Goal: Task Accomplishment & Management: Manage account settings

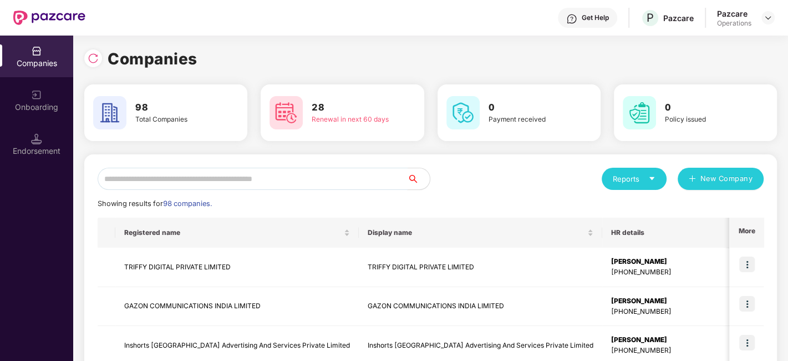
click at [295, 173] on input "text" at bounding box center [253, 179] width 310 height 22
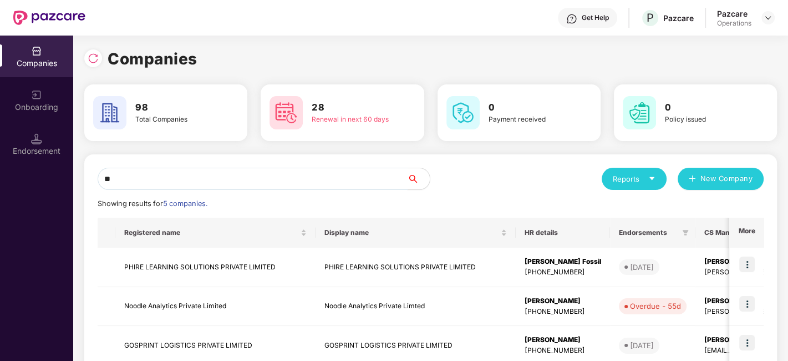
type input "*"
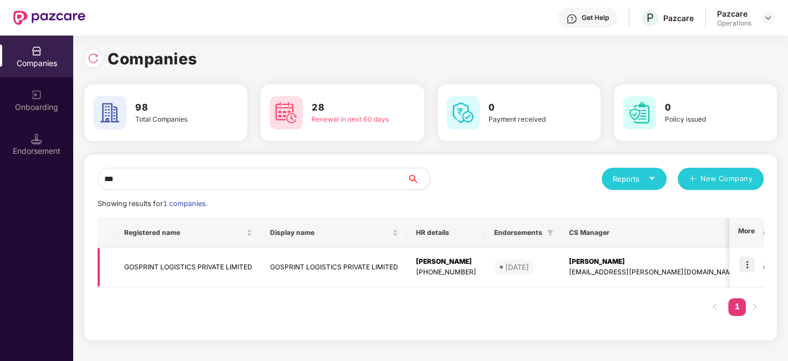
type input "***"
click at [752, 262] on img at bounding box center [748, 264] width 16 height 16
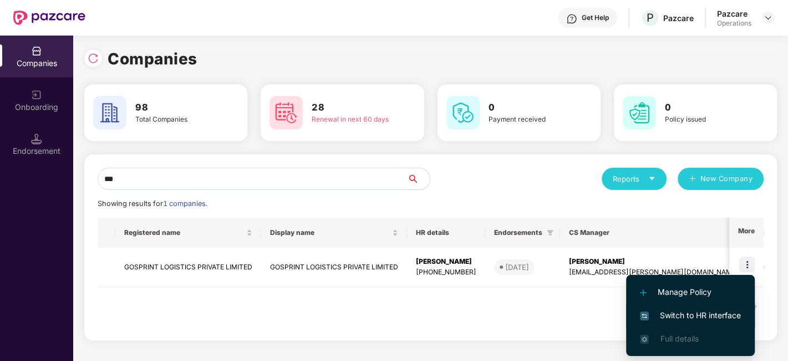
click at [697, 312] on span "Switch to HR interface" at bounding box center [690, 315] width 101 height 12
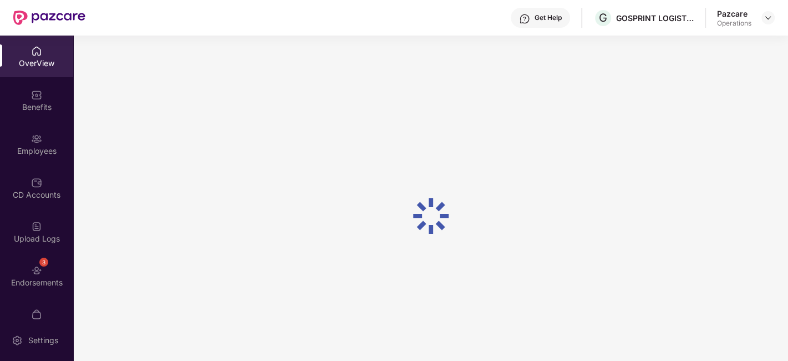
scroll to position [23, 0]
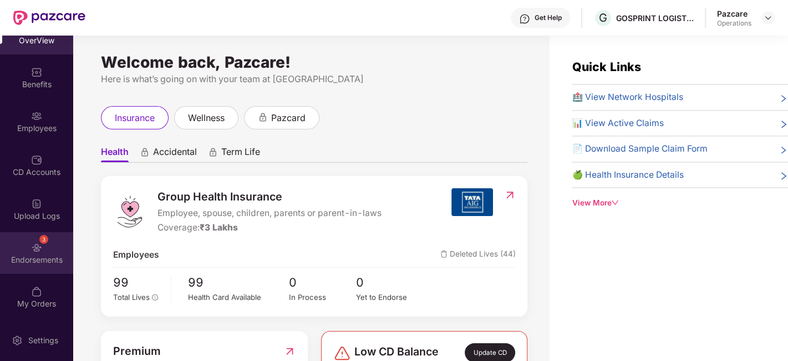
click at [23, 246] on div "3 Endorsements" at bounding box center [36, 253] width 73 height 42
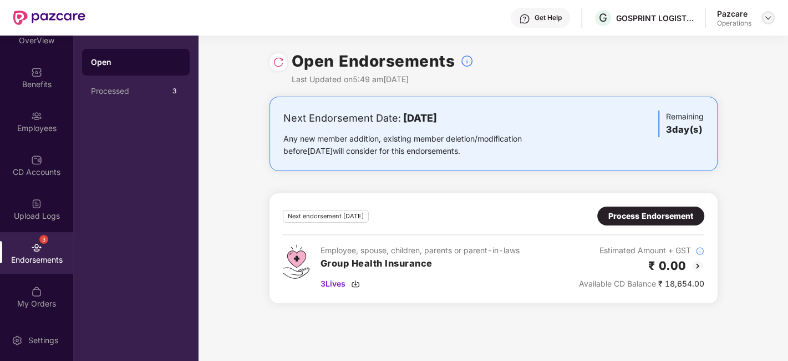
click at [765, 21] on img at bounding box center [768, 17] width 9 height 9
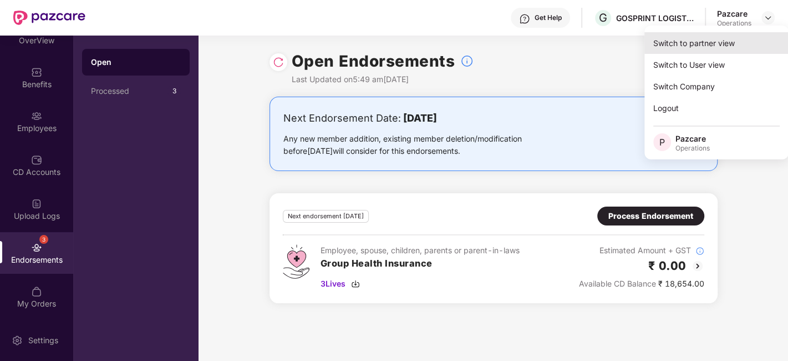
click at [722, 41] on div "Switch to partner view" at bounding box center [717, 43] width 144 height 22
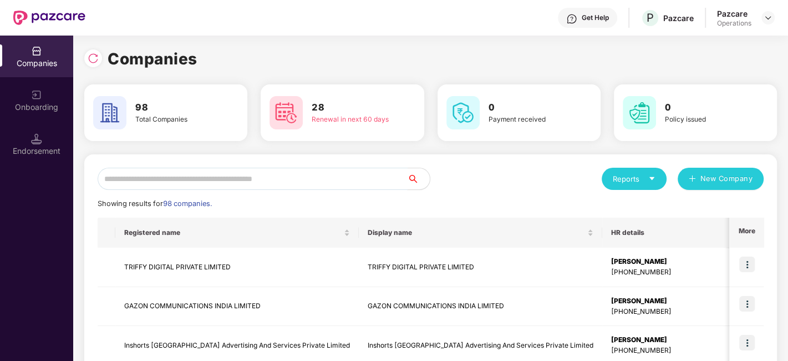
click at [308, 173] on input "text" at bounding box center [253, 179] width 310 height 22
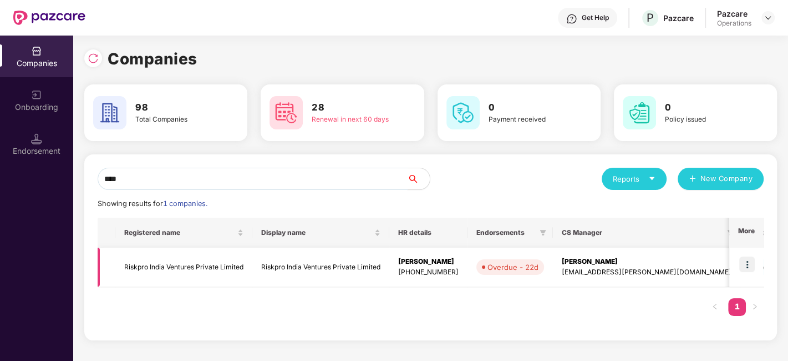
type input "****"
click at [741, 265] on img at bounding box center [748, 264] width 16 height 16
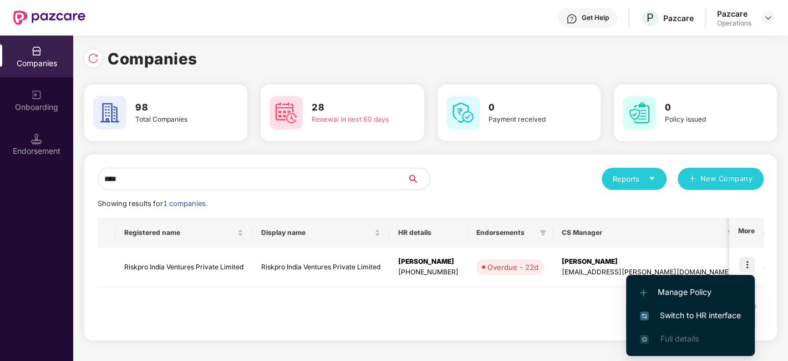
click at [681, 311] on span "Switch to HR interface" at bounding box center [690, 315] width 101 height 12
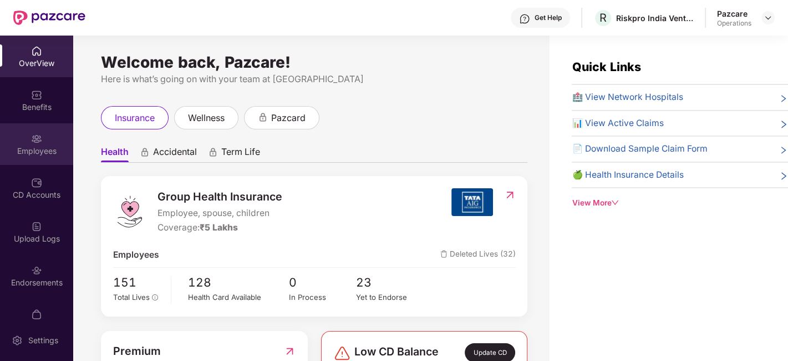
scroll to position [23, 0]
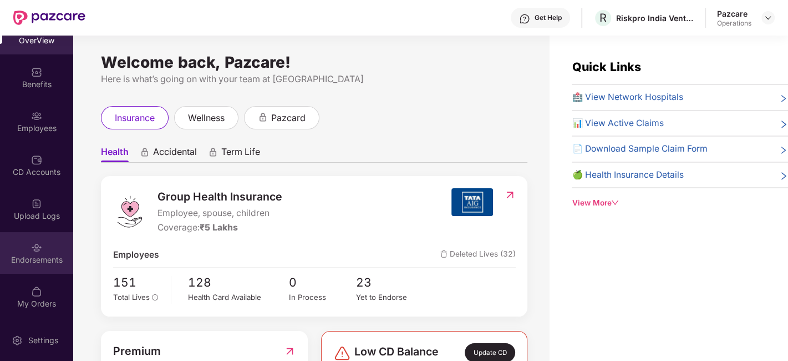
click at [24, 246] on div "Endorsements" at bounding box center [36, 253] width 73 height 42
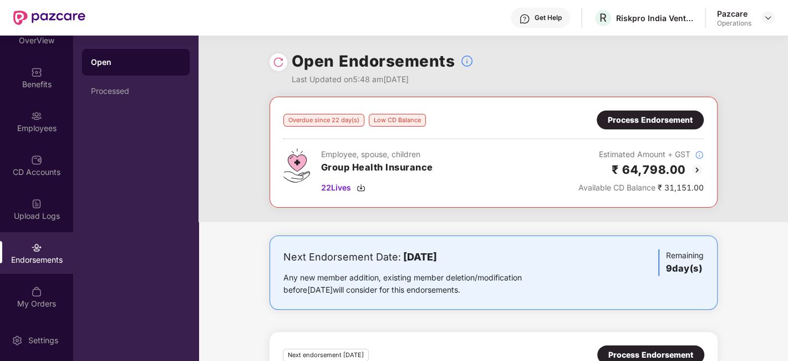
scroll to position [93, 0]
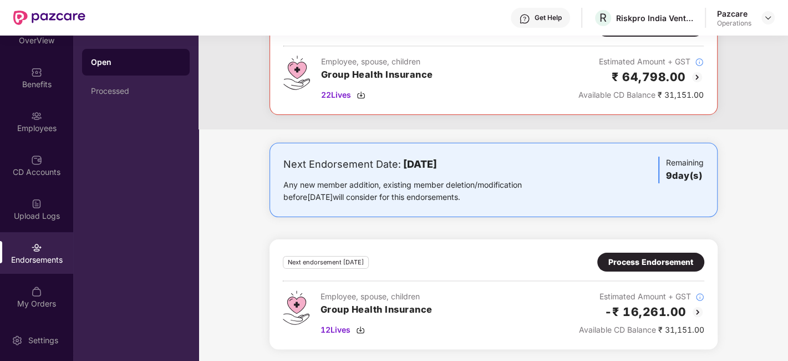
click at [647, 258] on div "Process Endorsement" at bounding box center [651, 262] width 85 height 12
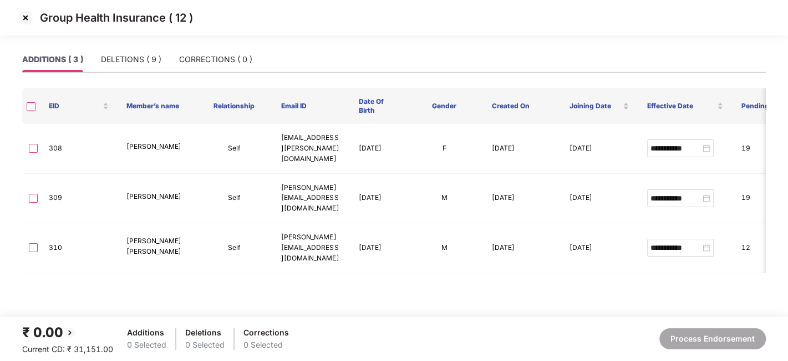
click at [23, 16] on img at bounding box center [26, 18] width 18 height 18
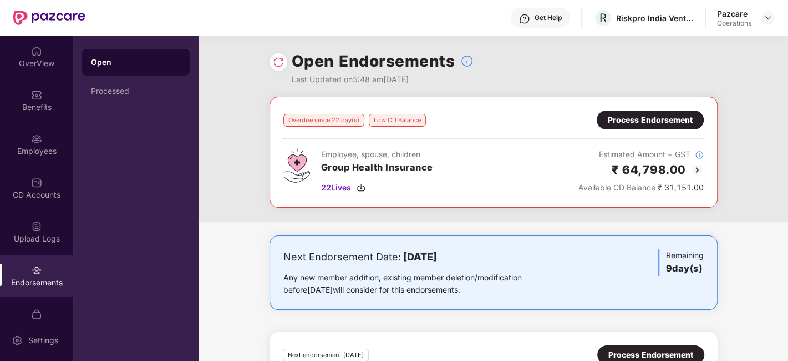
click at [647, 122] on div "Process Endorsement" at bounding box center [650, 120] width 85 height 12
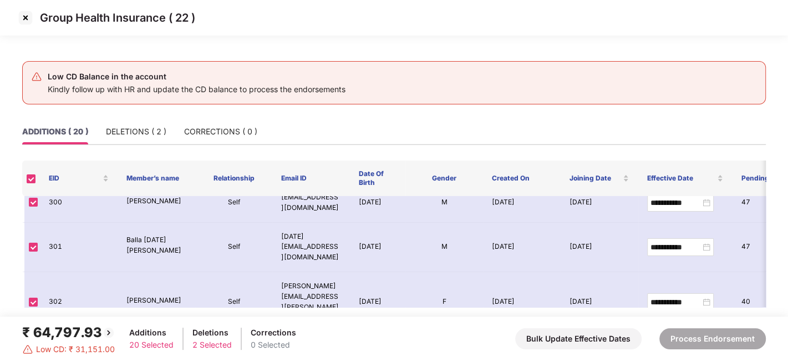
scroll to position [194, 0]
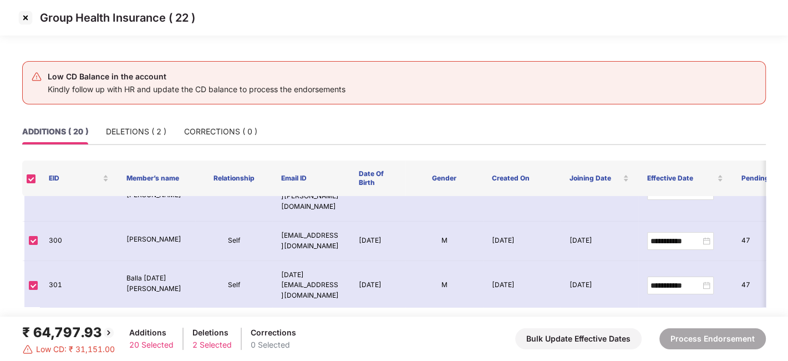
click at [24, 19] on img at bounding box center [26, 18] width 18 height 18
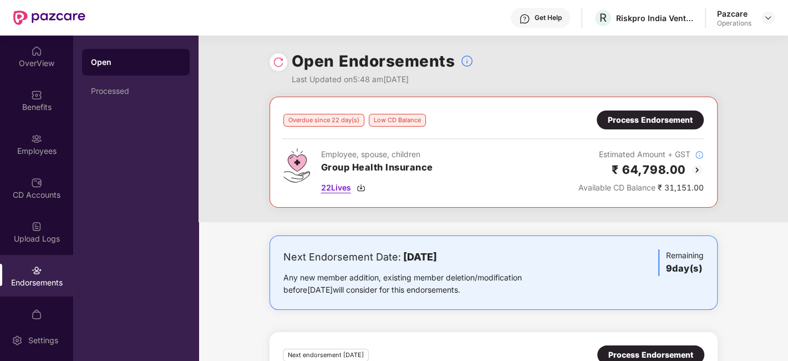
click at [333, 186] on span "22 Lives" at bounding box center [336, 187] width 30 height 12
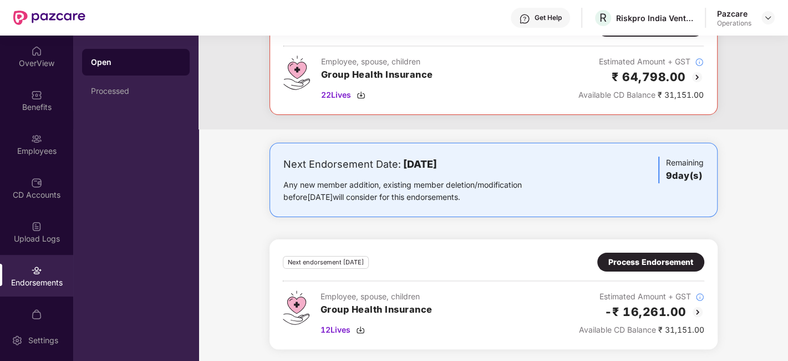
click at [696, 308] on img at bounding box center [697, 311] width 13 height 13
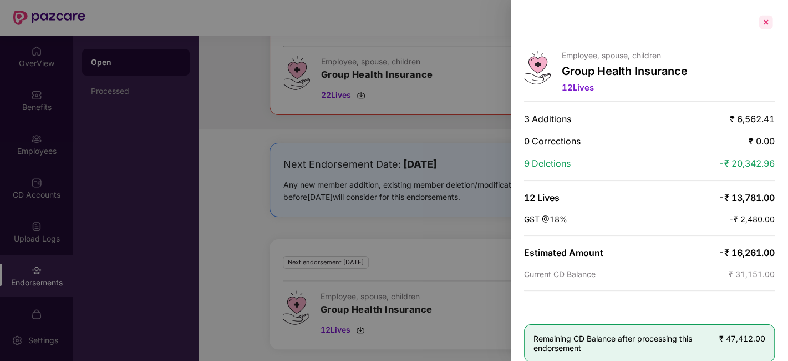
click at [768, 20] on div at bounding box center [766, 22] width 18 height 18
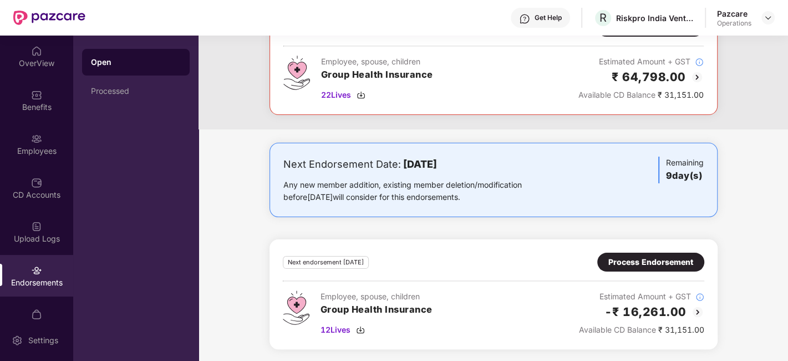
scroll to position [0, 0]
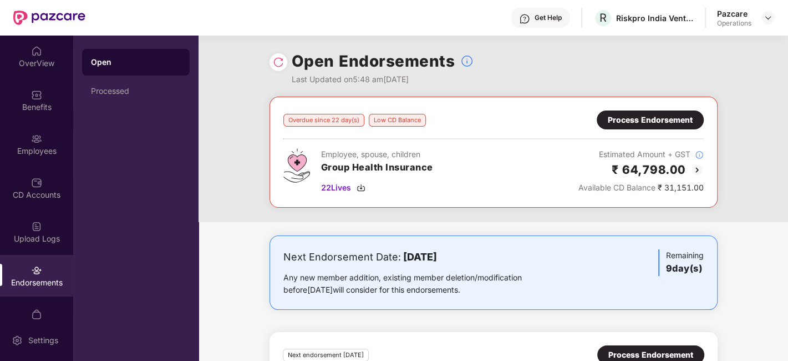
click at [646, 124] on div "Process Endorsement" at bounding box center [650, 120] width 85 height 12
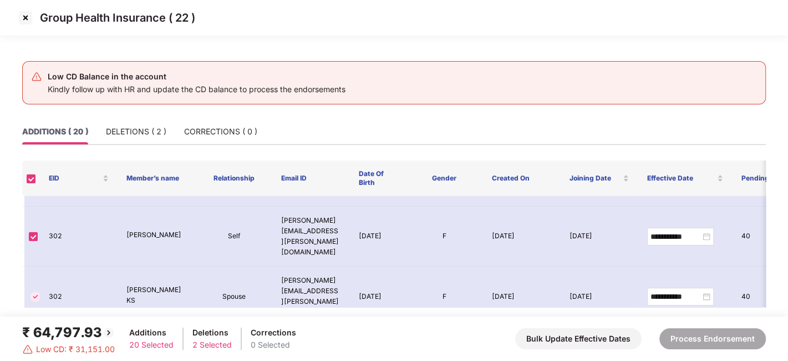
scroll to position [300, 0]
click at [27, 17] on img at bounding box center [26, 18] width 18 height 18
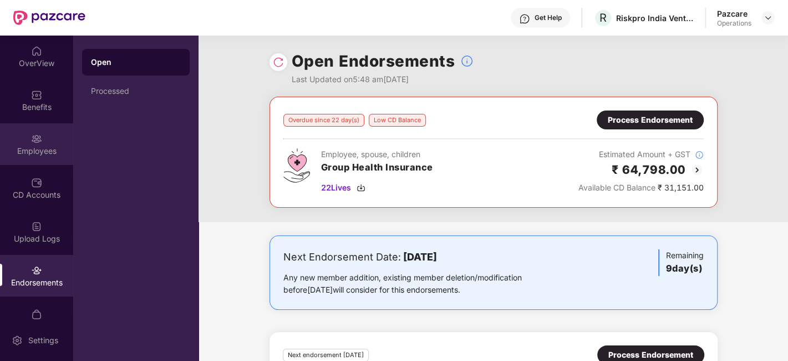
click at [38, 139] on img at bounding box center [36, 138] width 11 height 11
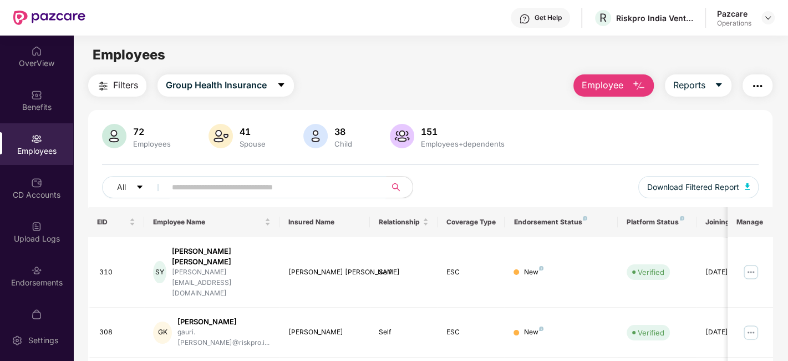
click at [227, 192] on input "text" at bounding box center [271, 187] width 199 height 17
paste input "**"
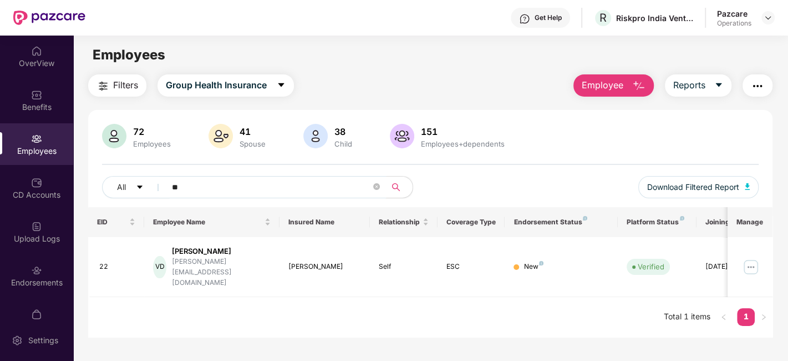
type input "*"
paste input "***"
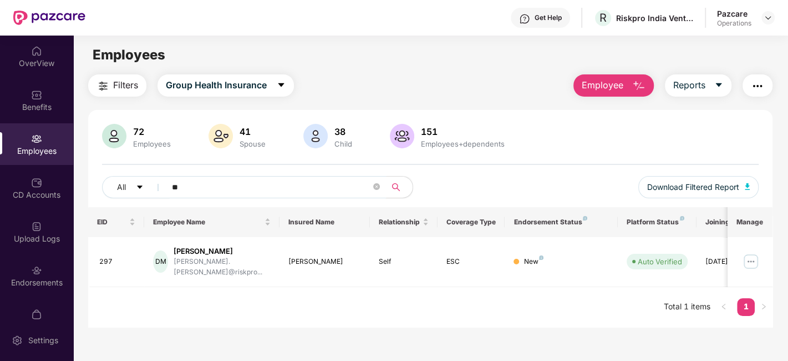
type input "*"
paste input "***"
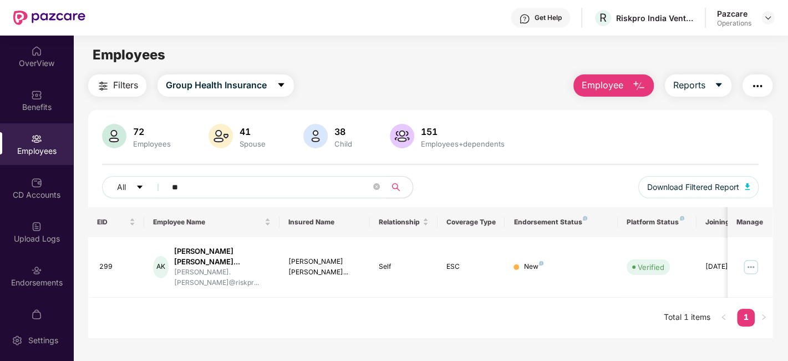
type input "*"
paste input "***"
type input "*"
paste input "***"
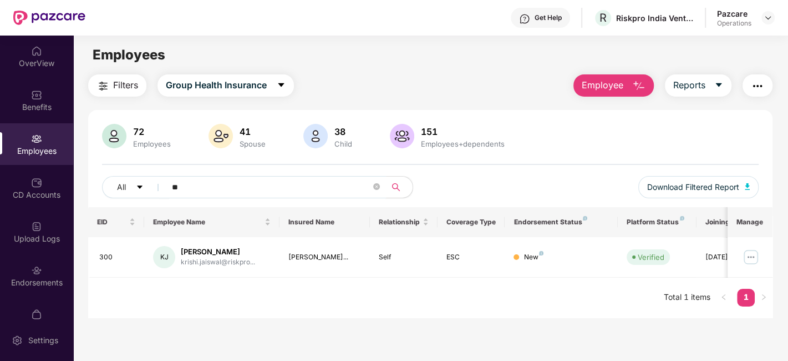
type input "*"
paste input "***"
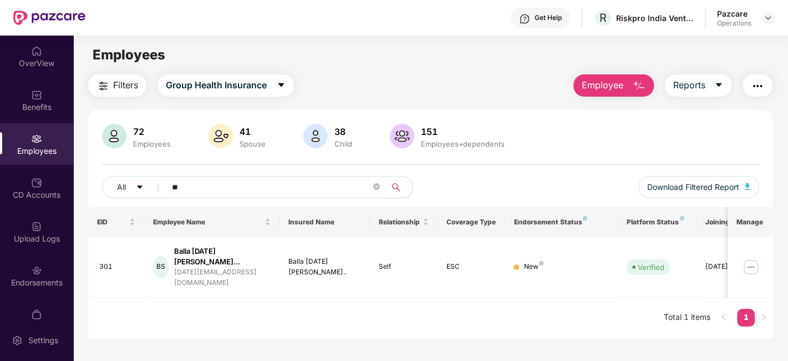
type input "*"
paste input "***"
type input "*"
paste input "***"
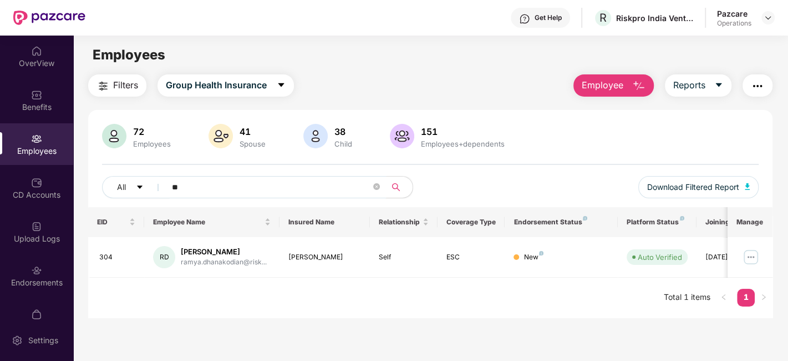
type input "*"
paste input "***"
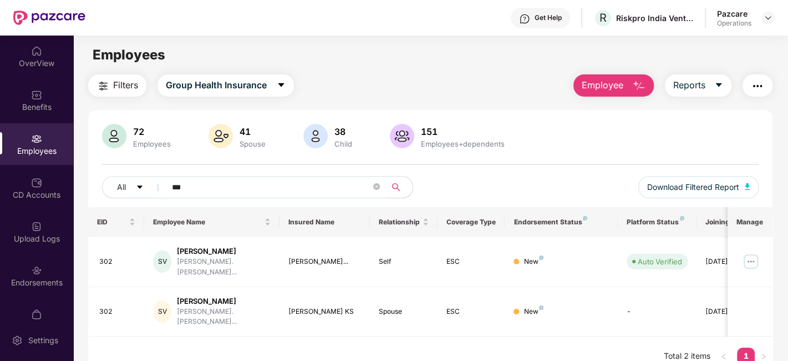
type input "***"
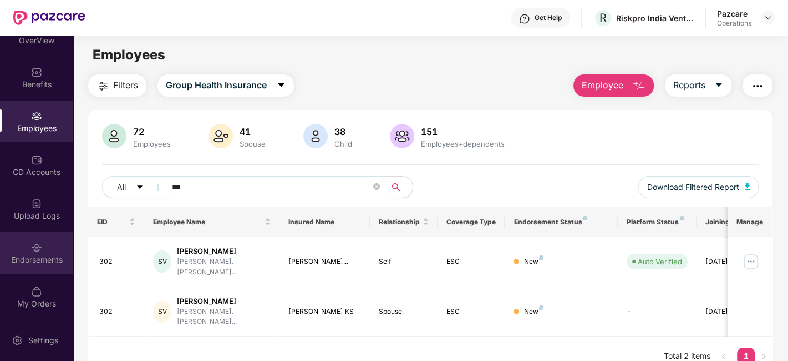
click at [32, 232] on div "Endorsements" at bounding box center [36, 253] width 73 height 42
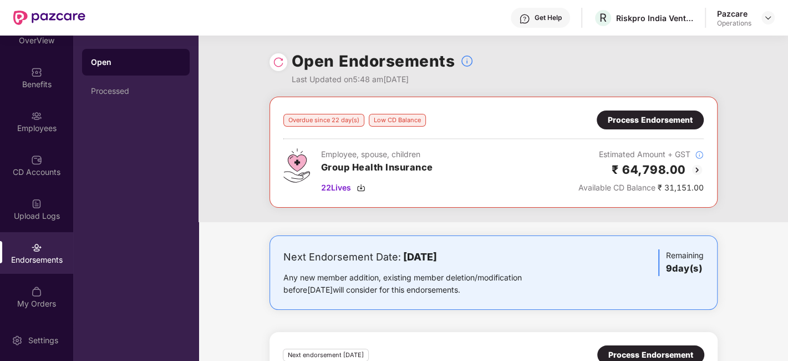
click at [620, 117] on div "Process Endorsement" at bounding box center [650, 120] width 85 height 12
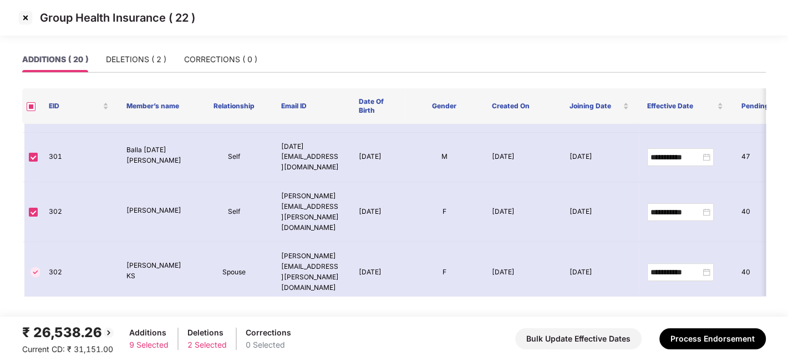
scroll to position [255, 0]
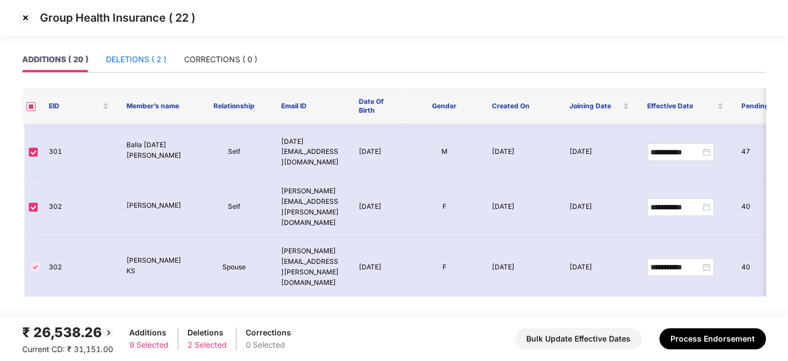
click at [136, 56] on div "DELETIONS ( 2 )" at bounding box center [136, 59] width 60 height 12
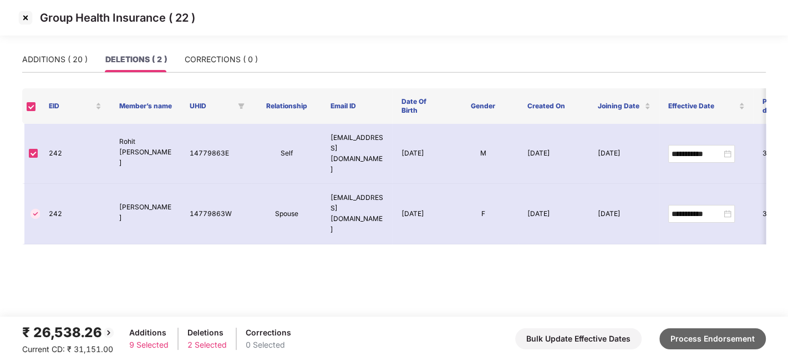
click at [696, 336] on button "Process Endorsement" at bounding box center [713, 338] width 107 height 21
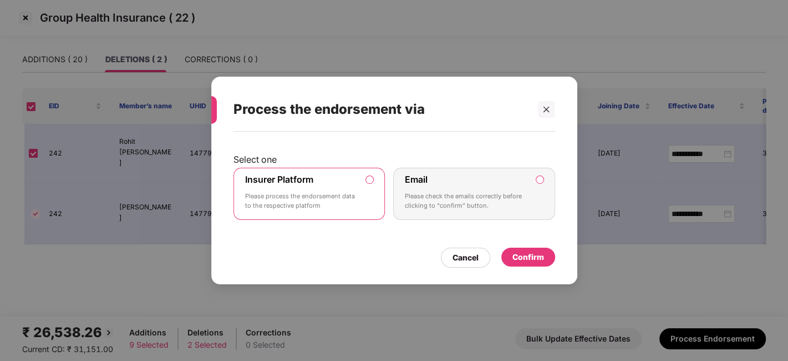
click at [518, 251] on div "Confirm" at bounding box center [529, 257] width 32 height 12
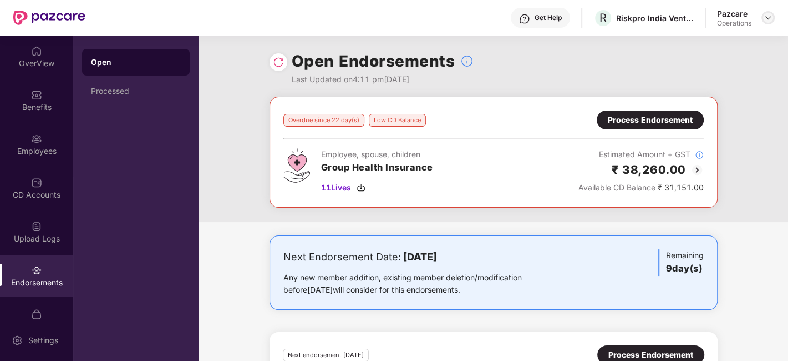
click at [766, 18] on img at bounding box center [768, 17] width 9 height 9
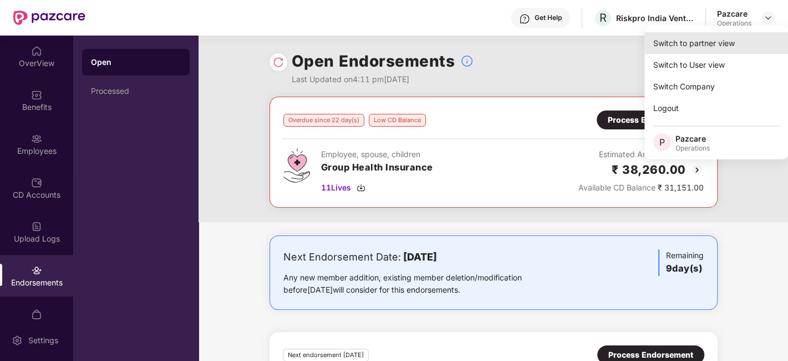
click at [689, 45] on div "Switch to partner view" at bounding box center [717, 43] width 144 height 22
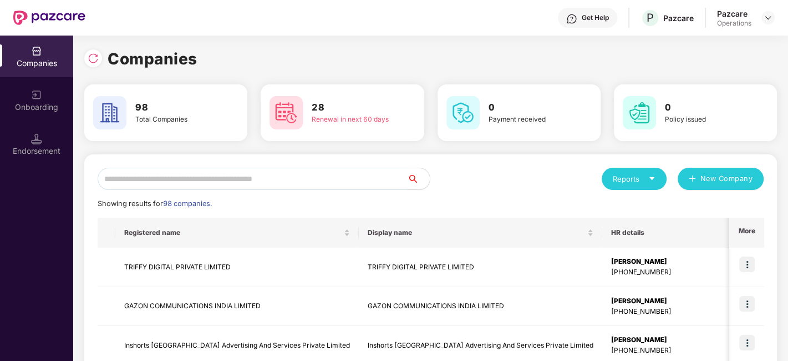
click at [342, 178] on input "text" at bounding box center [253, 179] width 310 height 22
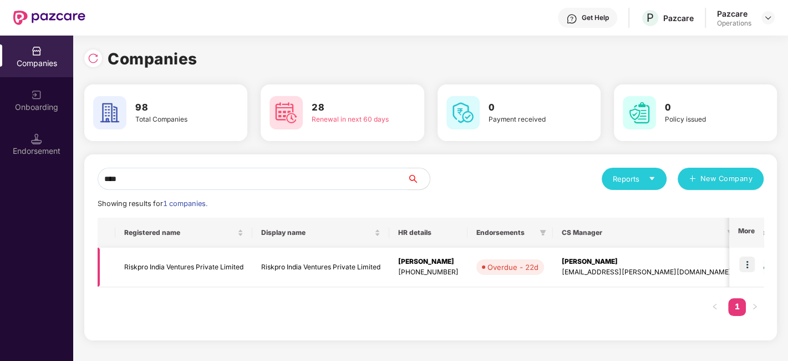
type input "****"
click at [217, 270] on td "Riskpro India Ventures Private Limited" at bounding box center [183, 266] width 137 height 39
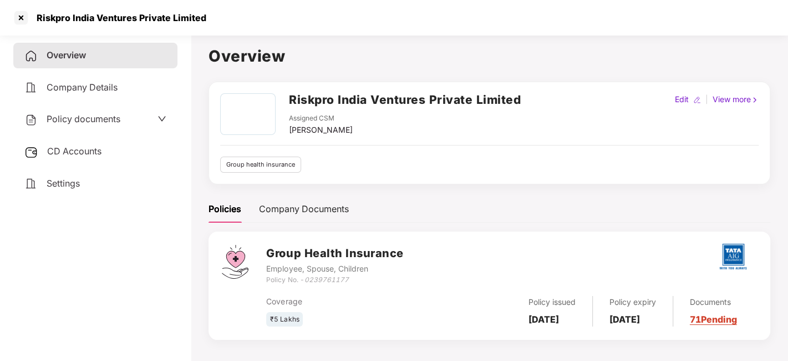
click at [84, 113] on span "Policy documents" at bounding box center [84, 118] width 74 height 11
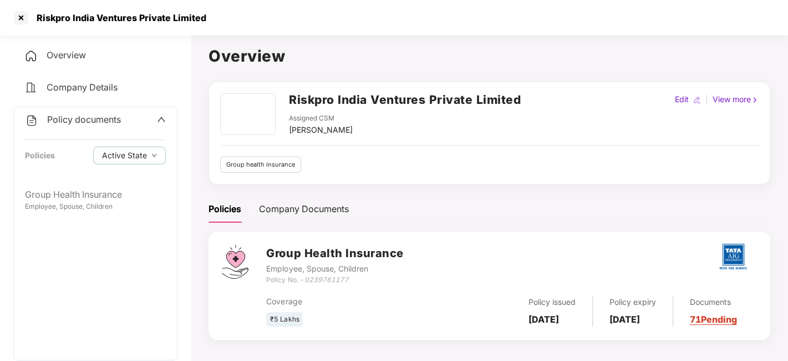
click at [106, 125] on div "Policy documents" at bounding box center [73, 120] width 96 height 14
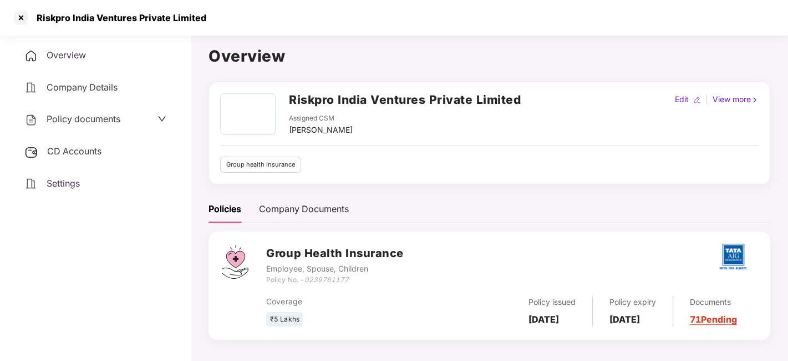
click at [82, 151] on span "CD Accounts" at bounding box center [74, 150] width 54 height 11
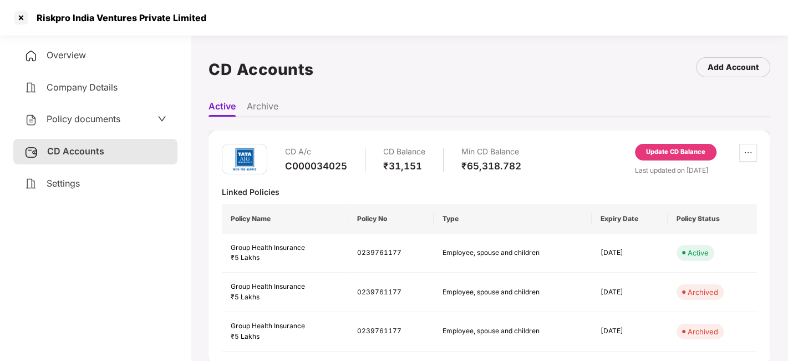
click at [670, 150] on div "Update CD Balance" at bounding box center [675, 152] width 59 height 10
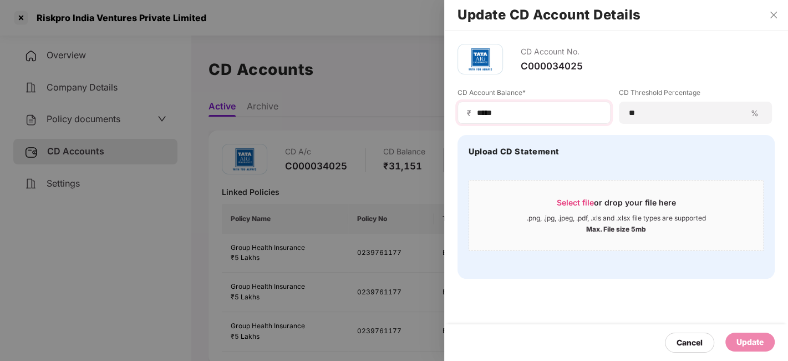
click at [526, 105] on div "₹ *****" at bounding box center [534, 113] width 153 height 22
click at [525, 110] on input "*****" at bounding box center [538, 113] width 125 height 12
type input "*"
type input "****"
click at [756, 341] on div "Update" at bounding box center [750, 342] width 27 height 12
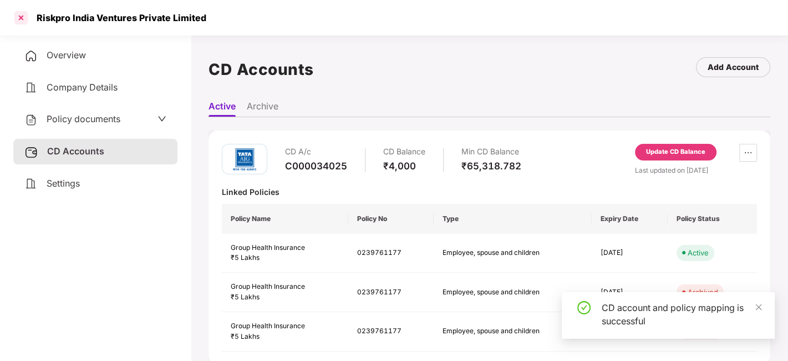
click at [21, 19] on div at bounding box center [21, 18] width 18 height 18
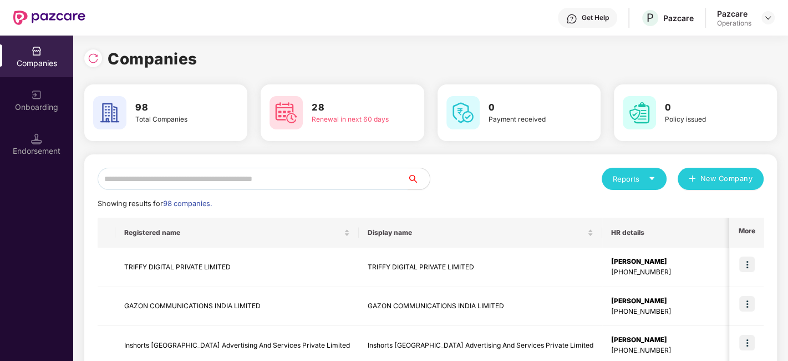
drag, startPoint x: 291, startPoint y: 180, endPoint x: 159, endPoint y: 168, distance: 132.1
click at [159, 168] on input "text" at bounding box center [253, 179] width 310 height 22
click at [261, 178] on input "text" at bounding box center [253, 179] width 310 height 22
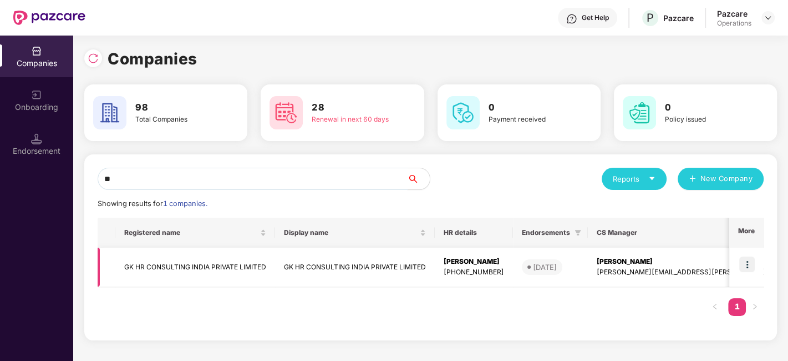
type input "**"
click at [180, 261] on td "GK HR CONSULTING INDIA PRIVATE LIMITED" at bounding box center [195, 266] width 160 height 39
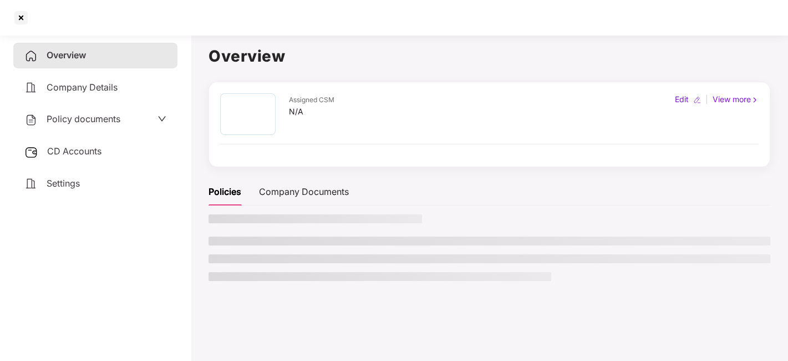
click at [78, 151] on span "CD Accounts" at bounding box center [74, 150] width 54 height 11
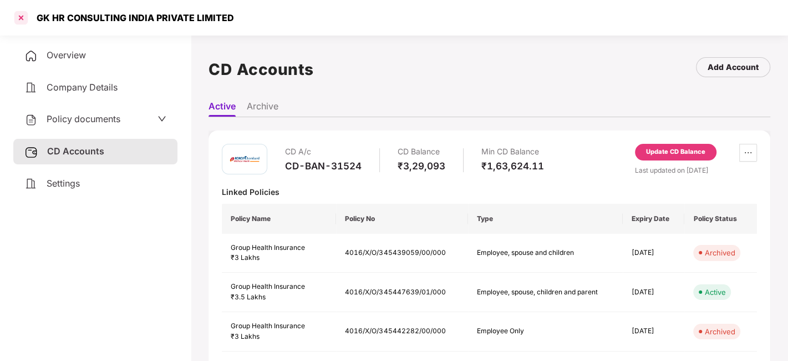
click at [21, 18] on div at bounding box center [21, 18] width 18 height 18
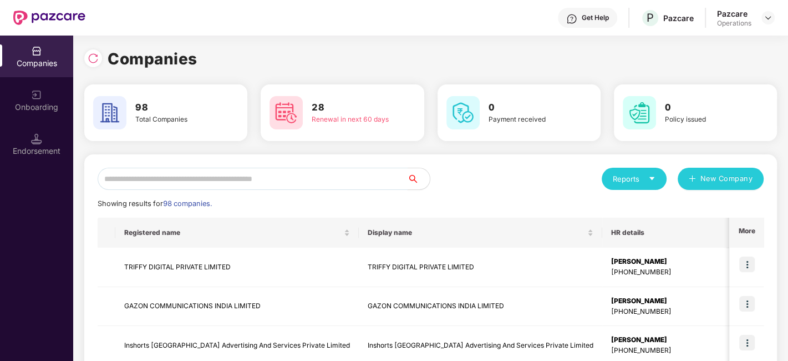
click at [221, 173] on input "text" at bounding box center [253, 179] width 310 height 22
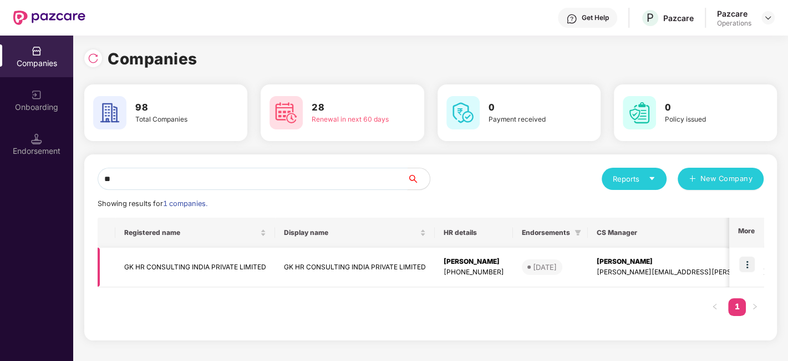
type input "**"
click at [173, 271] on td "GK HR CONSULTING INDIA PRIVATE LIMITED" at bounding box center [195, 266] width 160 height 39
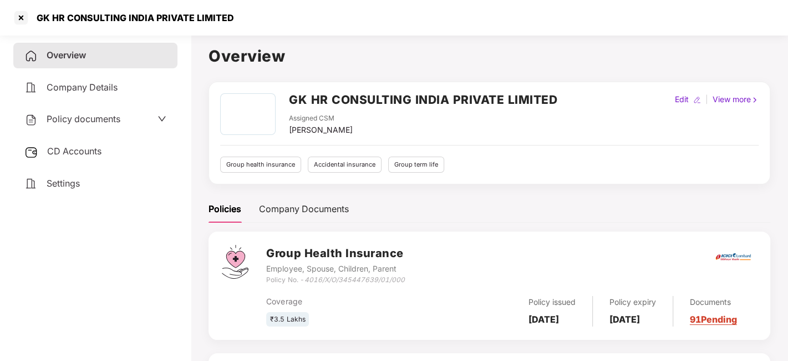
click at [68, 120] on span "Policy documents" at bounding box center [84, 118] width 74 height 11
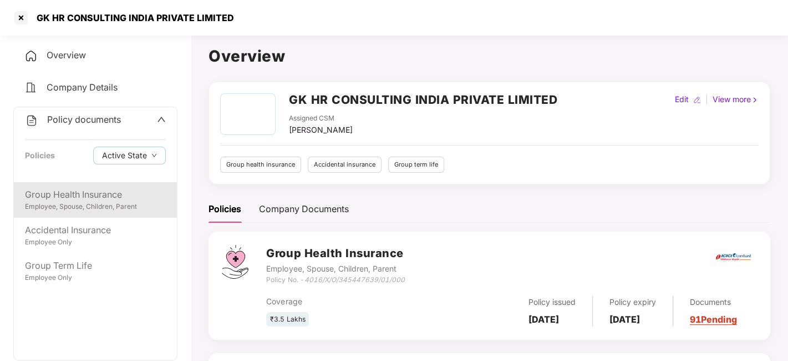
click at [80, 195] on div "Group Health Insurance" at bounding box center [95, 195] width 141 height 14
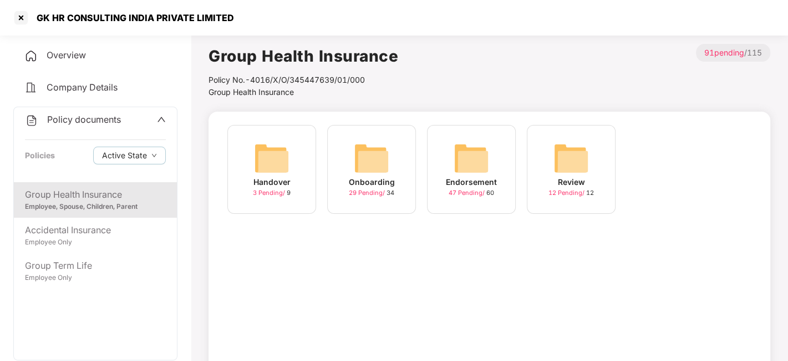
click at [462, 161] on img at bounding box center [472, 158] width 36 height 36
click at [573, 151] on img at bounding box center [572, 158] width 36 height 36
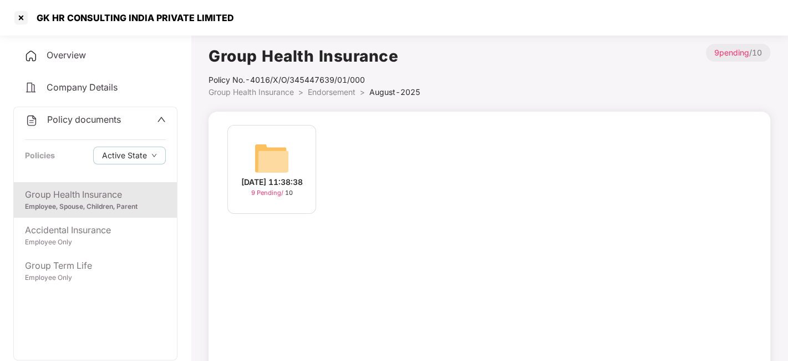
click at [271, 161] on img at bounding box center [272, 158] width 36 height 36
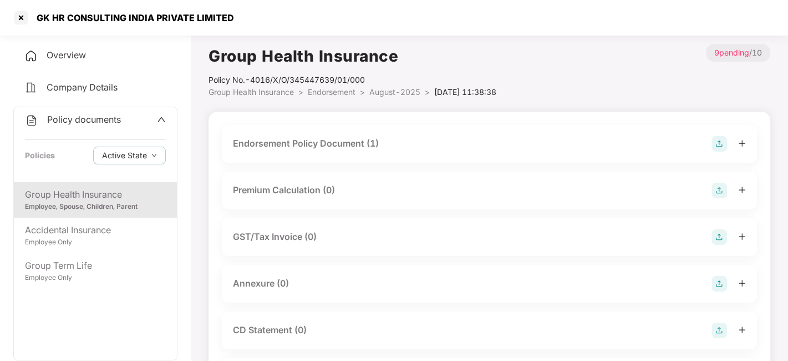
click at [315, 145] on div "Endorsement Policy Document (1)" at bounding box center [306, 143] width 146 height 14
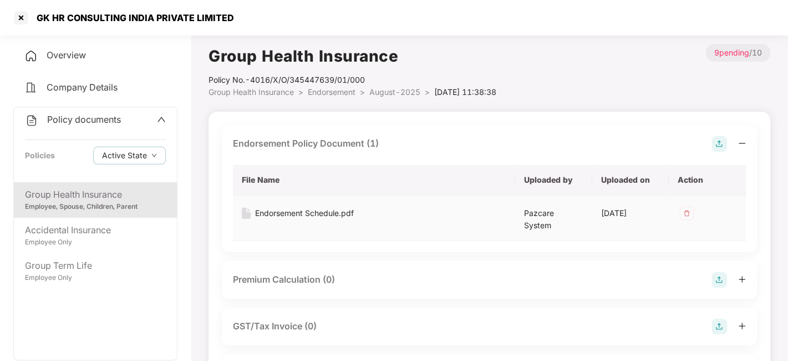
click at [322, 211] on div "Endorsement Schedule.pdf" at bounding box center [304, 213] width 99 height 12
click at [20, 19] on div at bounding box center [21, 18] width 18 height 18
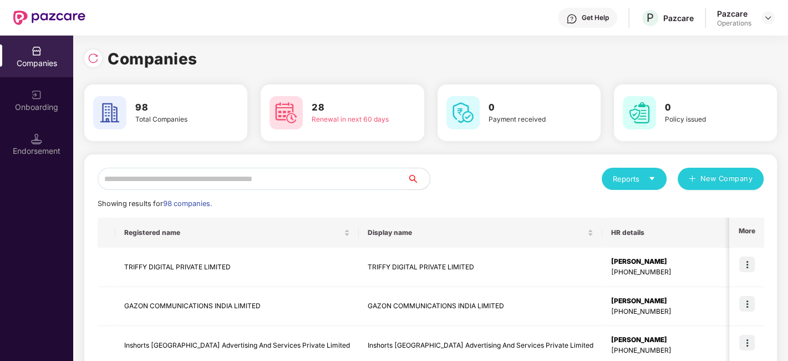
click at [214, 182] on input "text" at bounding box center [253, 179] width 310 height 22
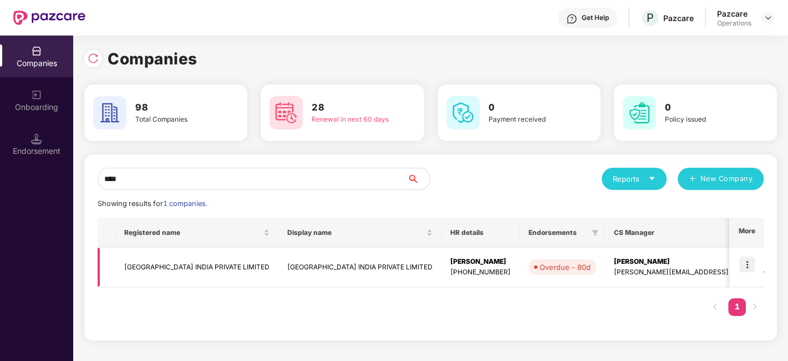
type input "****"
click at [187, 267] on td "[GEOGRAPHIC_DATA] INDIA PRIVATE LIMITED" at bounding box center [196, 266] width 163 height 39
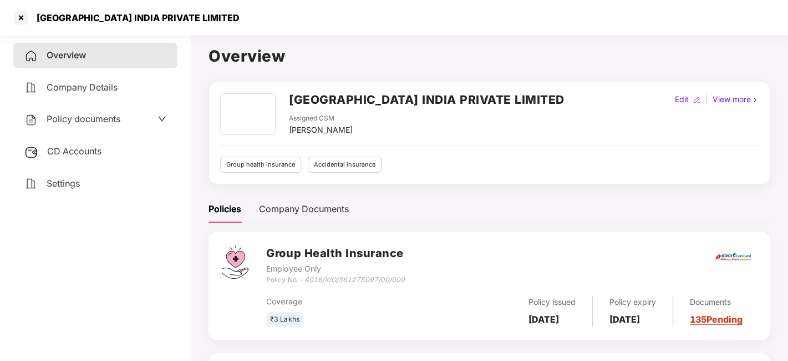
click at [80, 114] on span "Policy documents" at bounding box center [84, 118] width 74 height 11
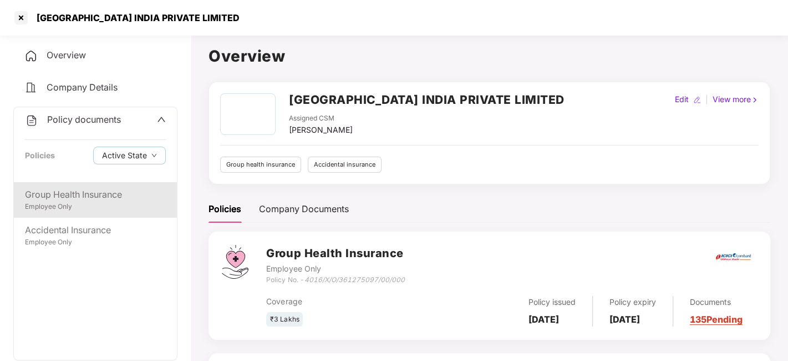
click at [79, 202] on div "Employee Only" at bounding box center [95, 206] width 141 height 11
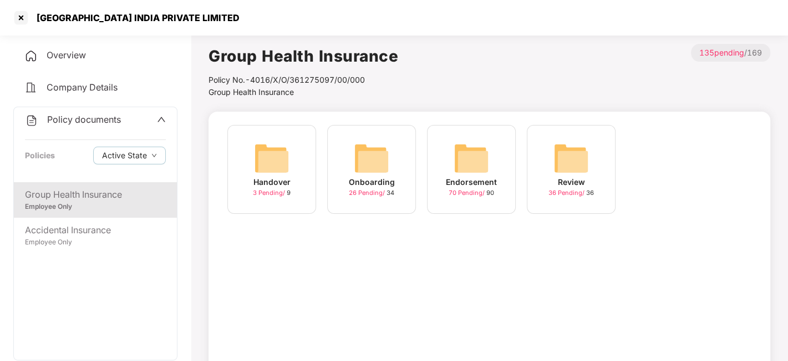
click at [485, 150] on img at bounding box center [472, 158] width 36 height 36
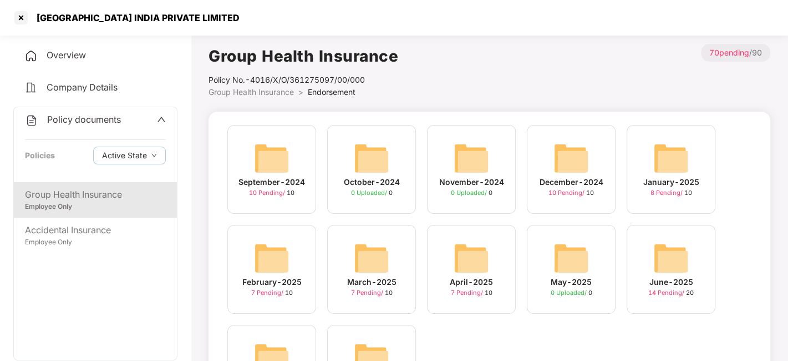
click at [485, 150] on img at bounding box center [472, 158] width 36 height 36
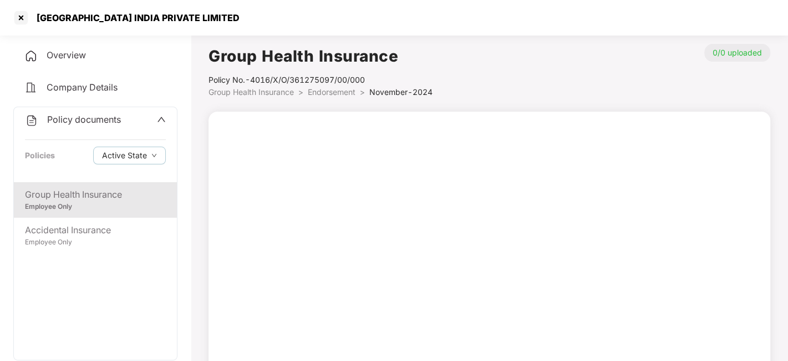
click at [327, 90] on span "Endorsement" at bounding box center [332, 91] width 48 height 9
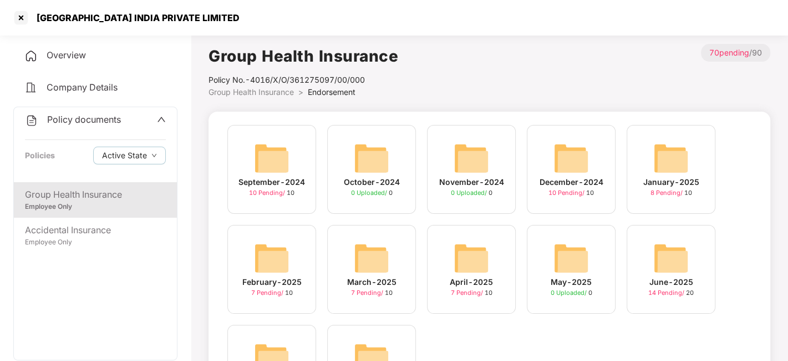
scroll to position [90, 0]
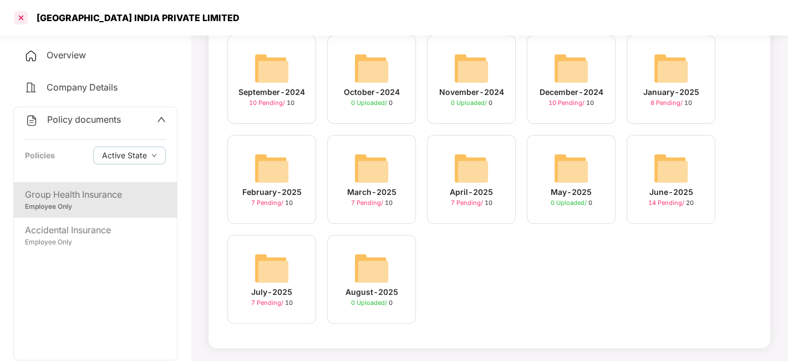
click at [18, 15] on div at bounding box center [21, 18] width 18 height 18
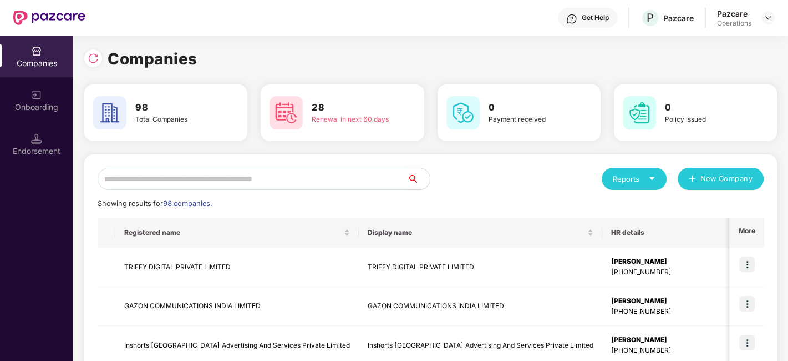
click at [259, 176] on input "text" at bounding box center [253, 179] width 310 height 22
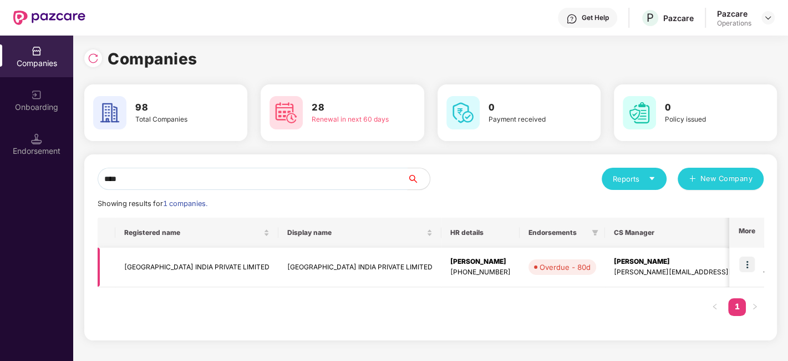
type input "****"
click at [747, 266] on img at bounding box center [748, 264] width 16 height 16
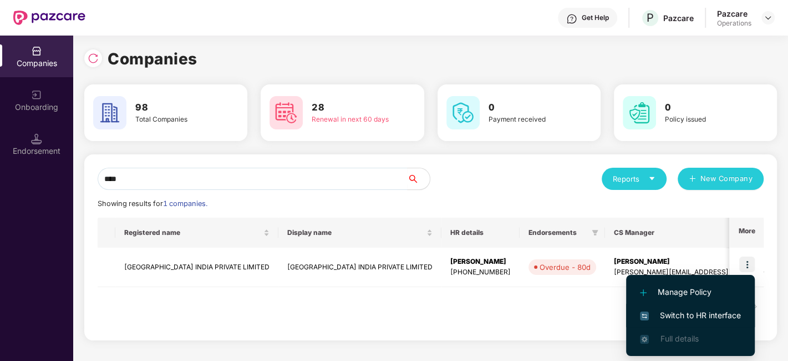
click at [681, 316] on span "Switch to HR interface" at bounding box center [690, 315] width 101 height 12
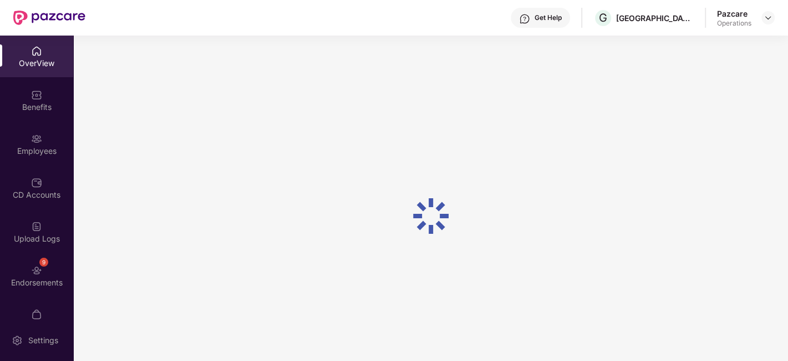
scroll to position [23, 0]
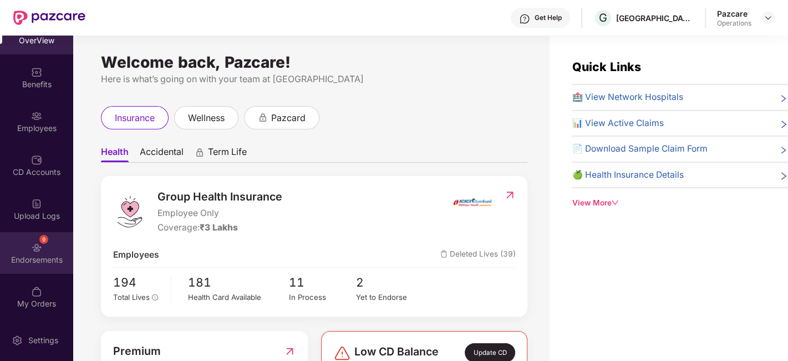
click at [31, 241] on div "9" at bounding box center [36, 246] width 11 height 11
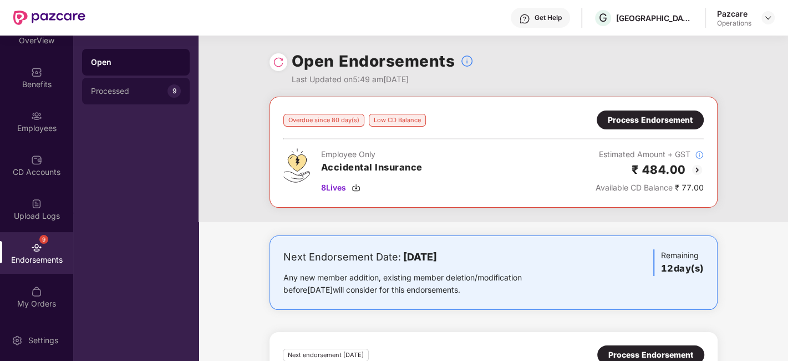
click at [122, 89] on div "Processed" at bounding box center [129, 91] width 77 height 9
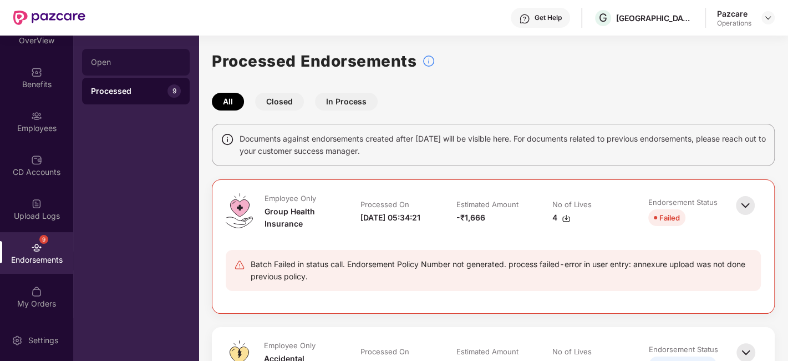
click at [105, 68] on div "Open" at bounding box center [136, 62] width 108 height 27
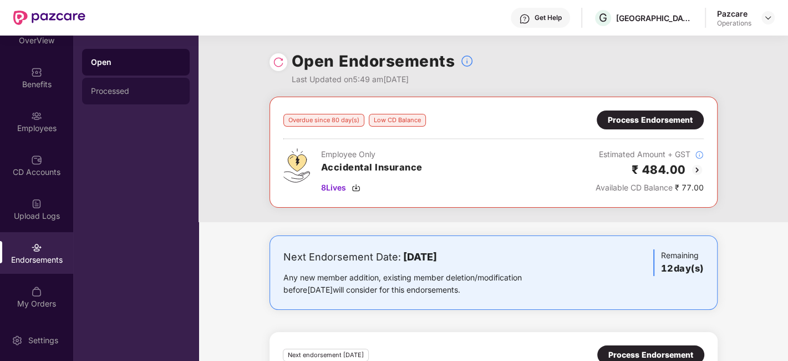
click at [118, 93] on div "Processed" at bounding box center [136, 91] width 90 height 9
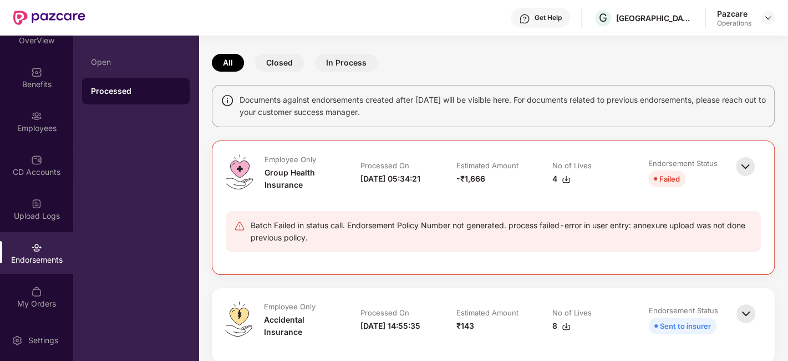
scroll to position [39, 0]
click at [738, 168] on img at bounding box center [745, 166] width 24 height 24
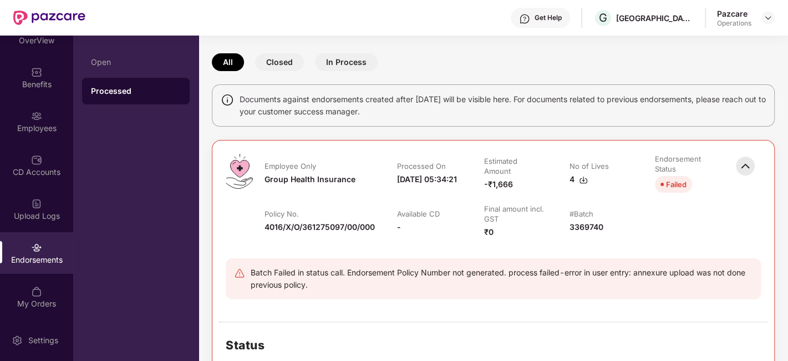
click at [670, 184] on div "Failed" at bounding box center [676, 184] width 21 height 12
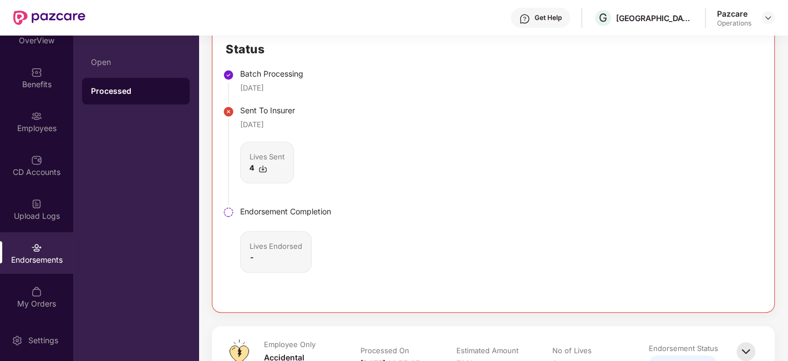
scroll to position [337, 0]
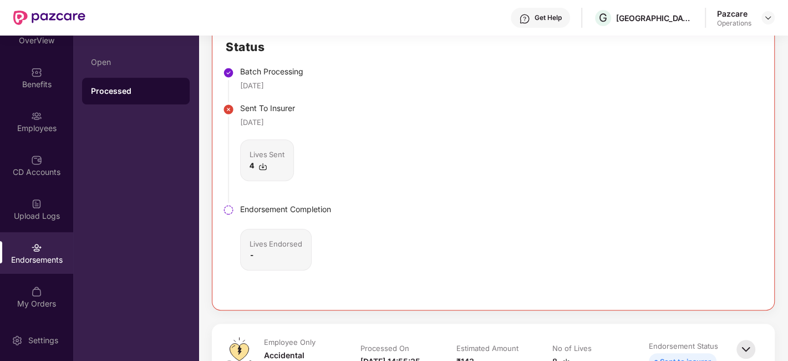
click at [260, 164] on img at bounding box center [263, 166] width 9 height 9
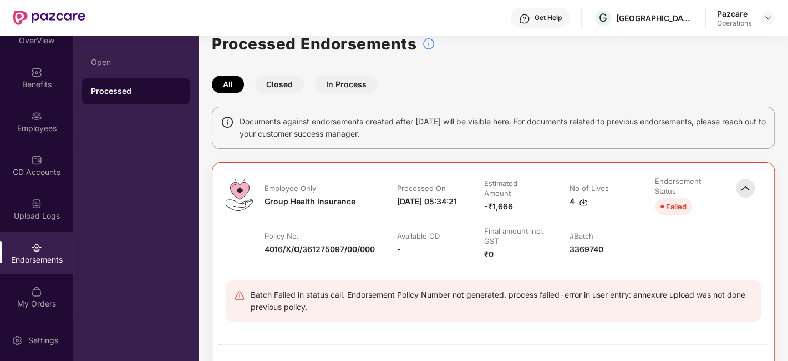
scroll to position [0, 0]
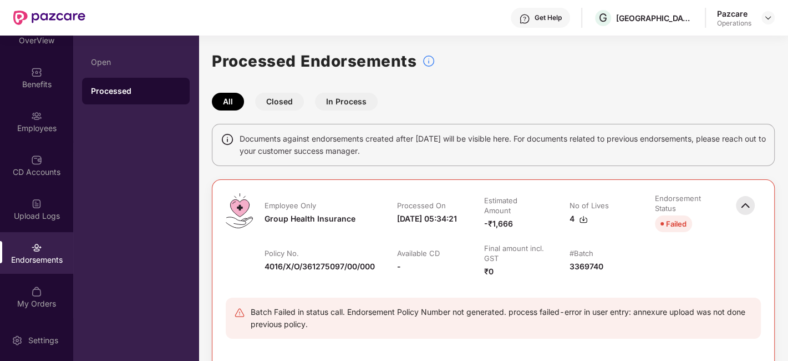
click at [276, 98] on button "Closed" at bounding box center [279, 102] width 49 height 18
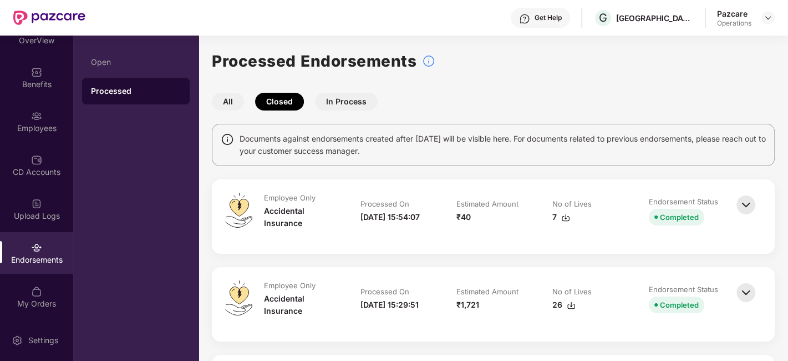
click at [337, 102] on button "In Process" at bounding box center [346, 102] width 63 height 18
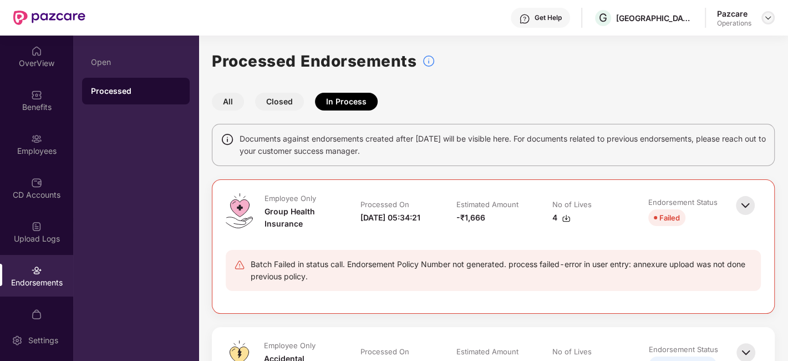
click at [764, 19] on img at bounding box center [768, 17] width 9 height 9
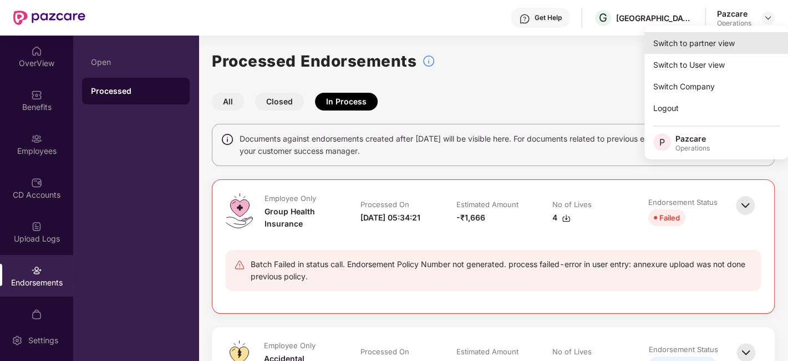
click at [688, 47] on div "Switch to partner view" at bounding box center [717, 43] width 144 height 22
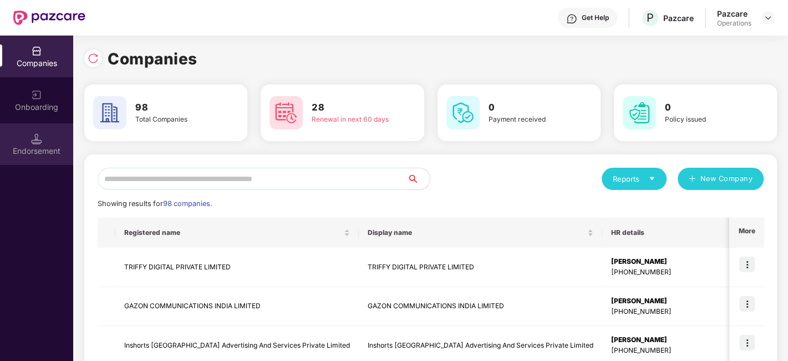
click at [36, 140] on img at bounding box center [36, 138] width 11 height 11
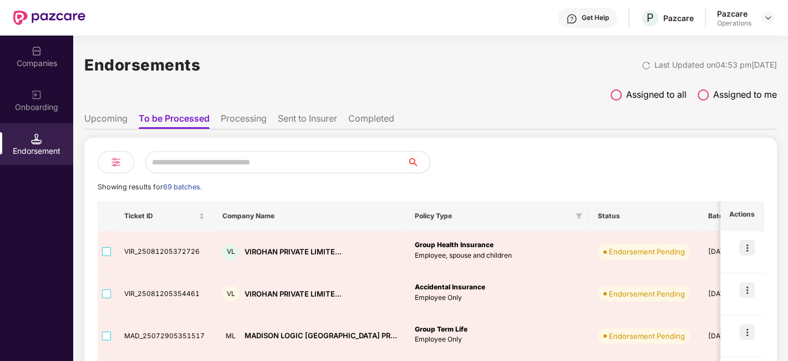
click at [103, 120] on li "Upcoming" at bounding box center [105, 121] width 43 height 16
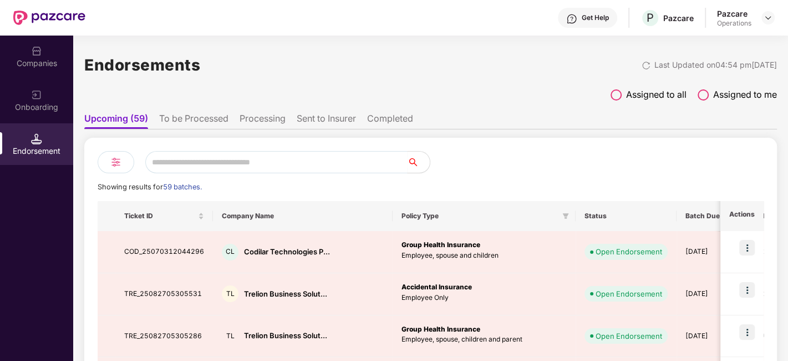
click at [193, 118] on li "To be Processed" at bounding box center [193, 121] width 69 height 16
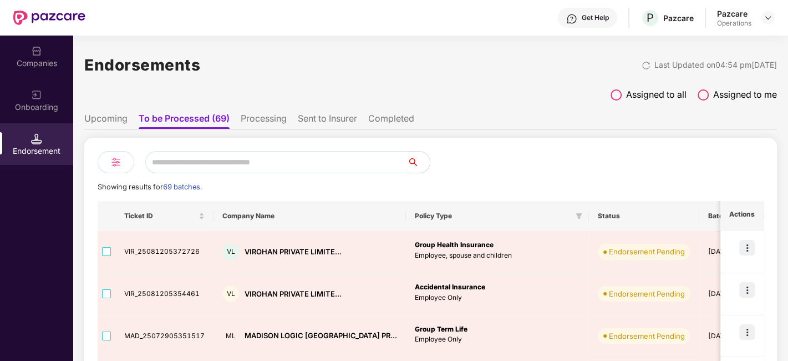
click at [257, 123] on li "Processing" at bounding box center [264, 121] width 46 height 16
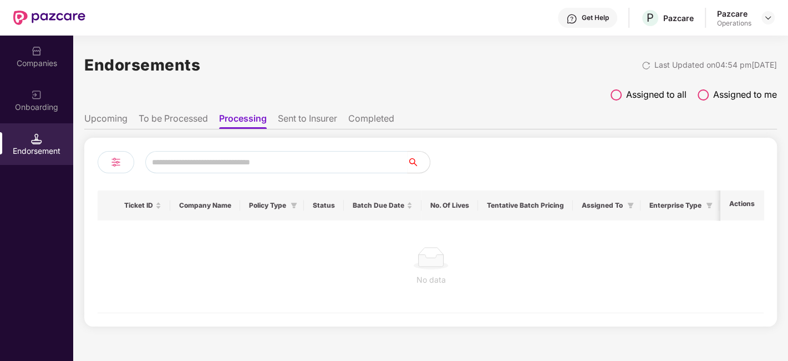
click at [307, 120] on li "Sent to Insurer" at bounding box center [307, 121] width 59 height 16
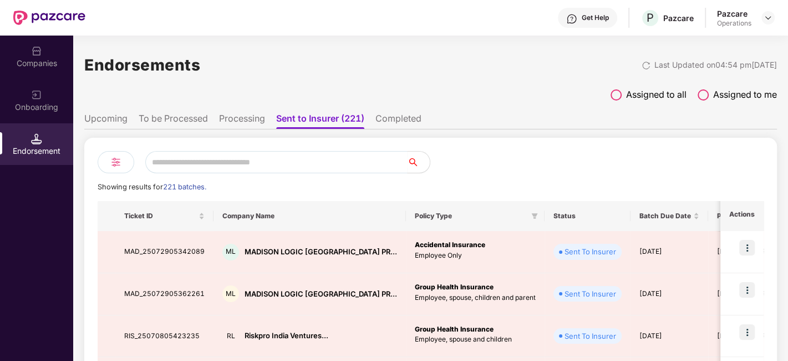
click at [113, 166] on img at bounding box center [115, 161] width 13 height 13
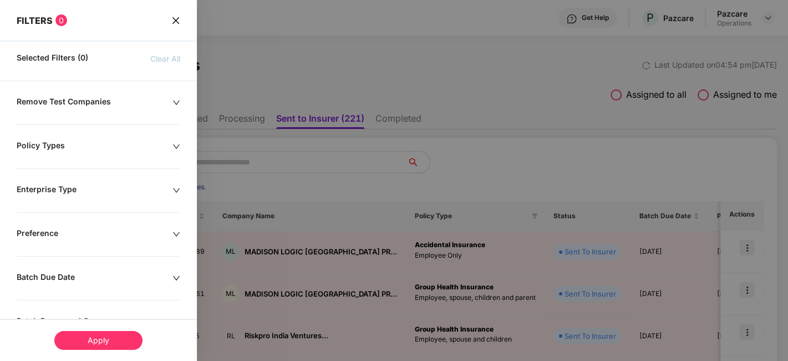
scroll to position [260, 0]
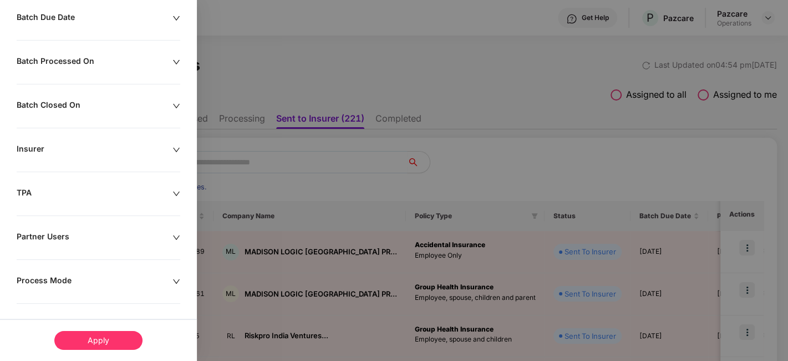
click at [89, 148] on div "Insurer" at bounding box center [95, 150] width 156 height 12
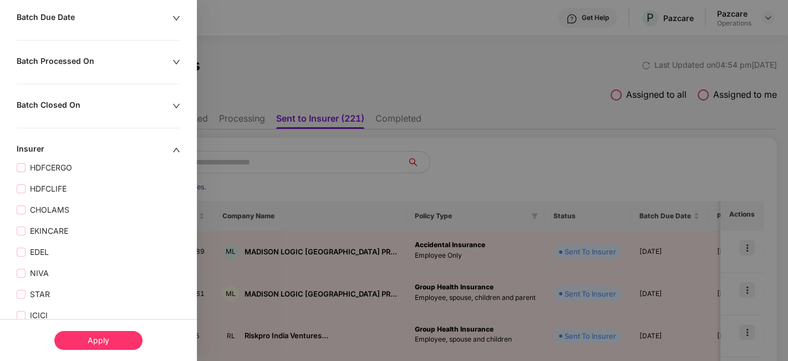
click at [89, 148] on div "Insurer" at bounding box center [95, 150] width 156 height 12
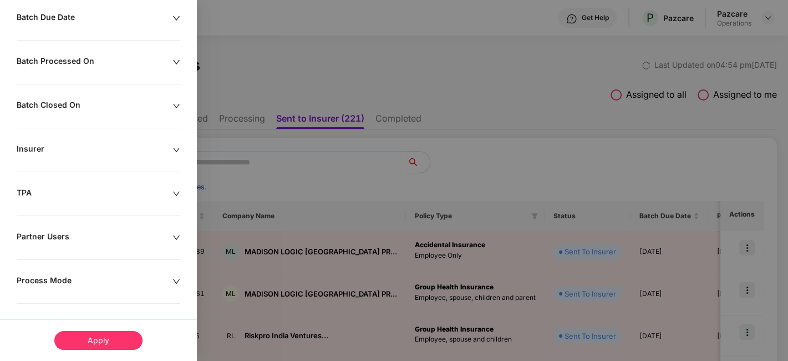
click at [173, 275] on div at bounding box center [177, 281] width 8 height 12
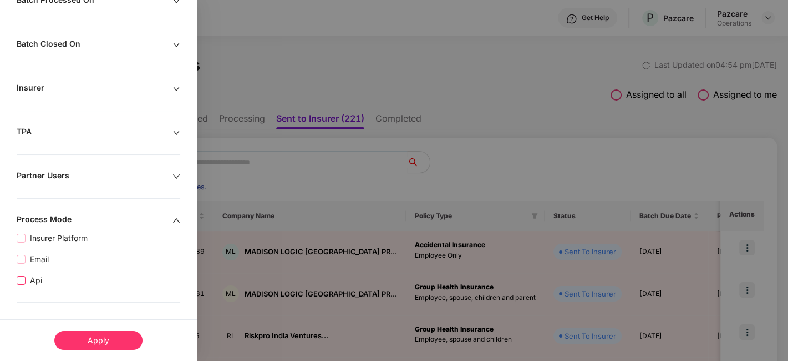
click at [31, 276] on span "Api" at bounding box center [36, 280] width 21 height 12
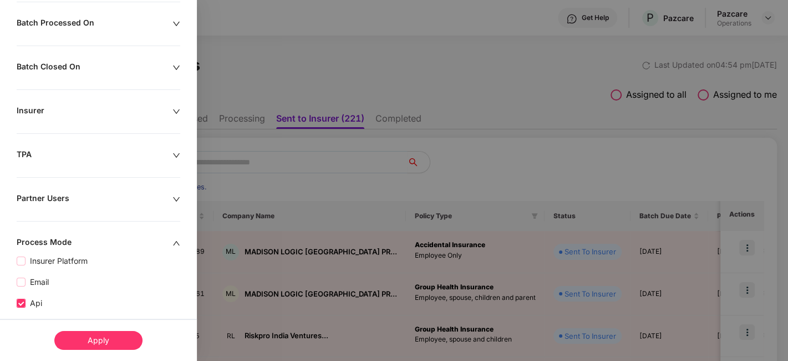
scroll to position [343, 0]
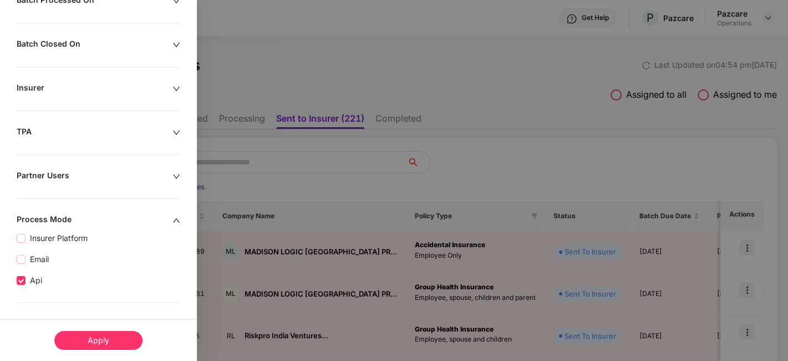
click at [97, 340] on div "Apply" at bounding box center [98, 340] width 88 height 19
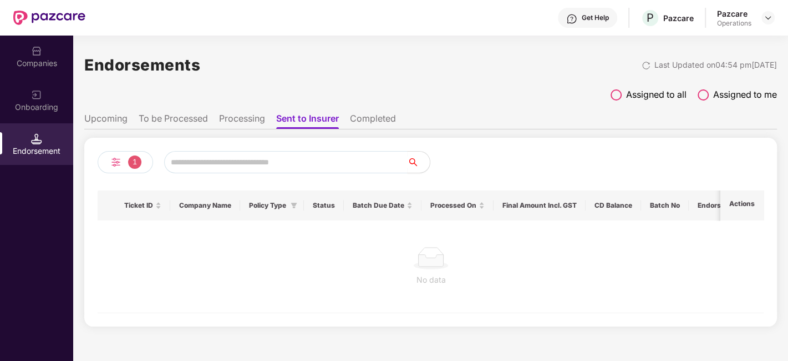
click at [368, 117] on li "Completed" at bounding box center [373, 121] width 46 height 16
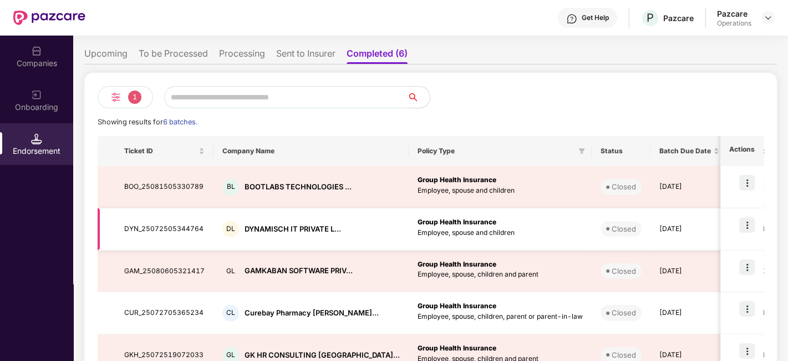
scroll to position [65, 0]
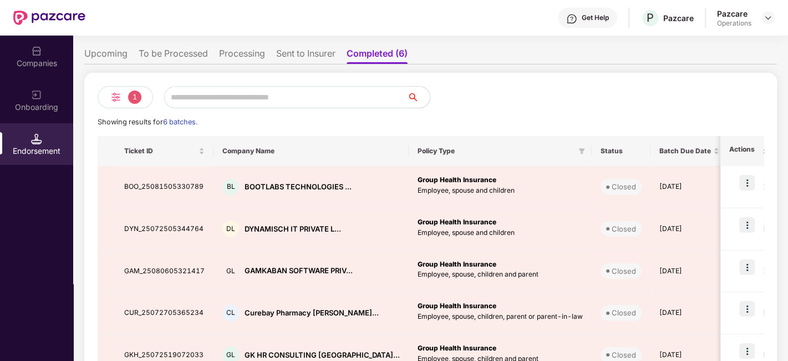
click at [114, 95] on img at bounding box center [115, 96] width 13 height 13
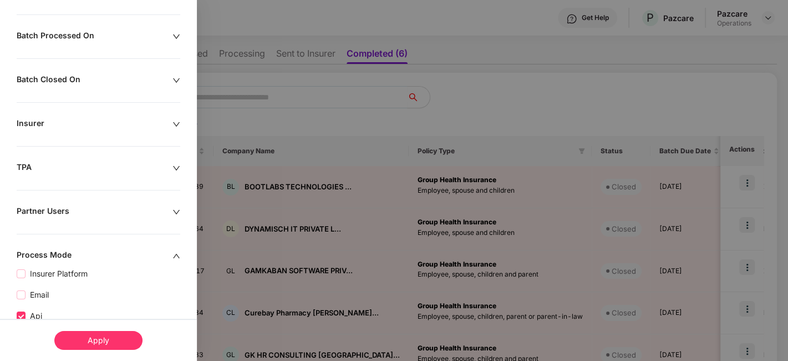
scroll to position [343, 0]
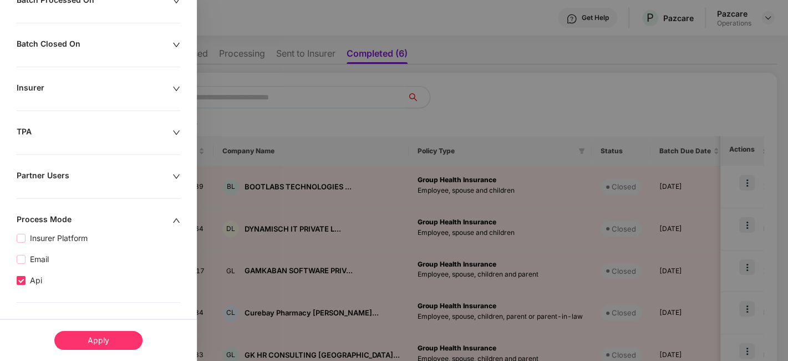
click at [32, 281] on span "Api" at bounding box center [36, 280] width 21 height 12
click at [31, 277] on span "Api" at bounding box center [36, 281] width 21 height 12
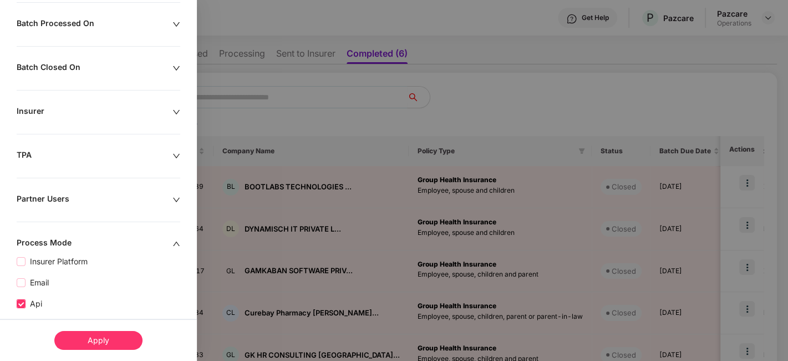
scroll to position [343, 0]
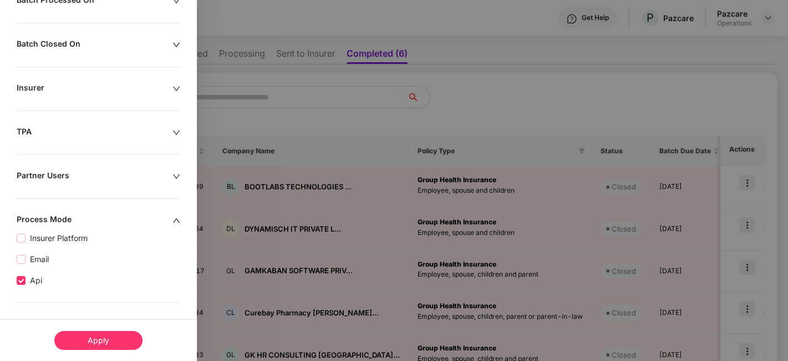
click at [108, 340] on div "Apply" at bounding box center [98, 340] width 88 height 19
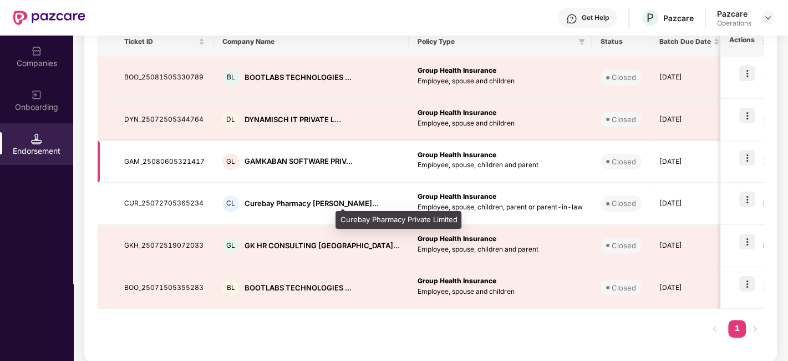
scroll to position [0, 0]
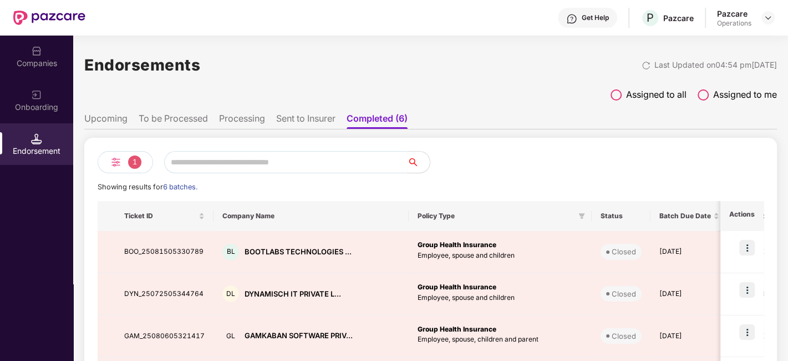
click at [300, 118] on li "Sent to Insurer" at bounding box center [305, 121] width 59 height 16
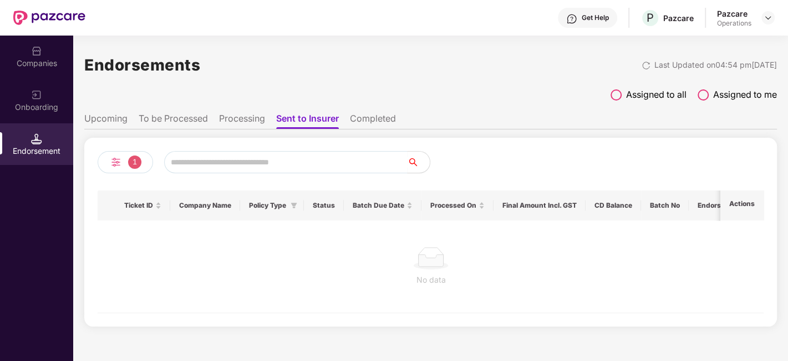
click at [92, 115] on li "Upcoming" at bounding box center [105, 121] width 43 height 16
click at [176, 123] on li "To be Processed" at bounding box center [173, 121] width 69 height 16
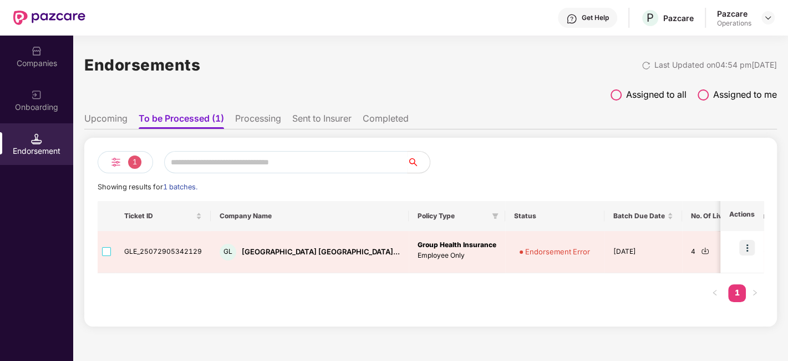
click at [246, 123] on li "Processing" at bounding box center [258, 121] width 46 height 16
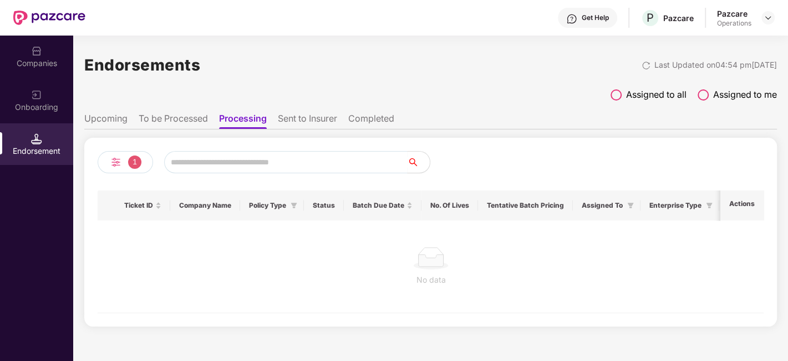
click at [184, 118] on li "To be Processed" at bounding box center [173, 121] width 69 height 16
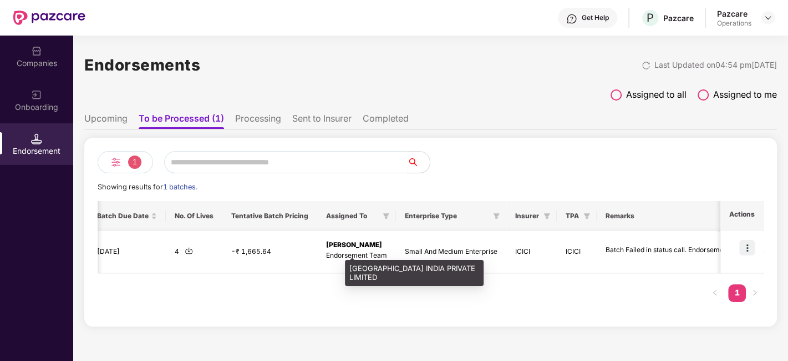
scroll to position [0, 530]
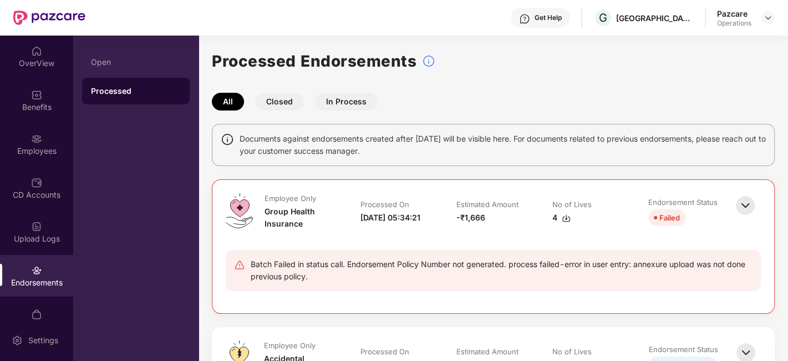
click at [16, 272] on div "Endorsements" at bounding box center [36, 276] width 73 height 42
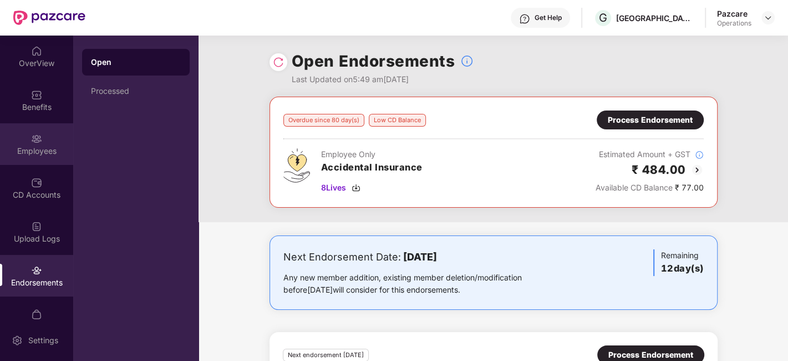
scroll to position [1, 0]
click at [19, 131] on div "Employees" at bounding box center [36, 144] width 73 height 42
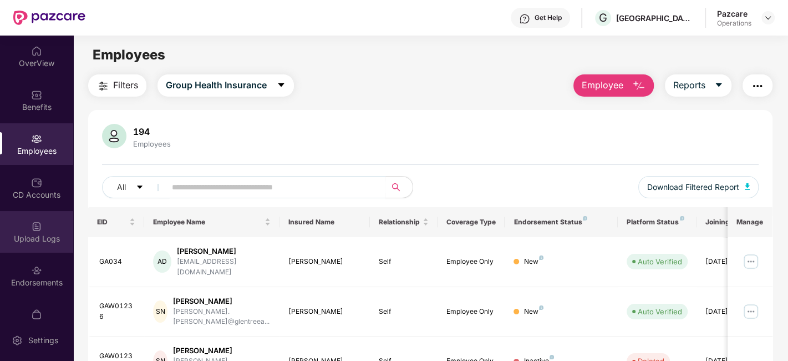
click at [26, 224] on div "Upload Logs" at bounding box center [36, 232] width 73 height 42
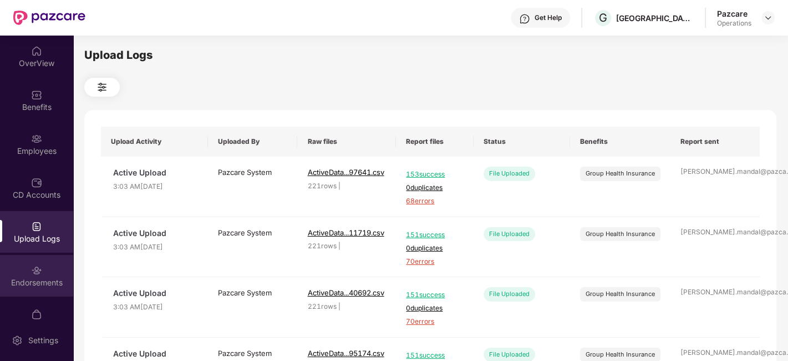
click at [26, 266] on div "Endorsements" at bounding box center [36, 276] width 73 height 42
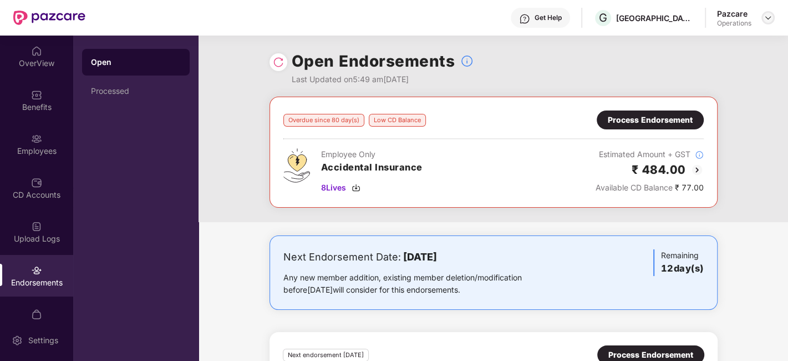
click at [769, 18] on img at bounding box center [768, 17] width 9 height 9
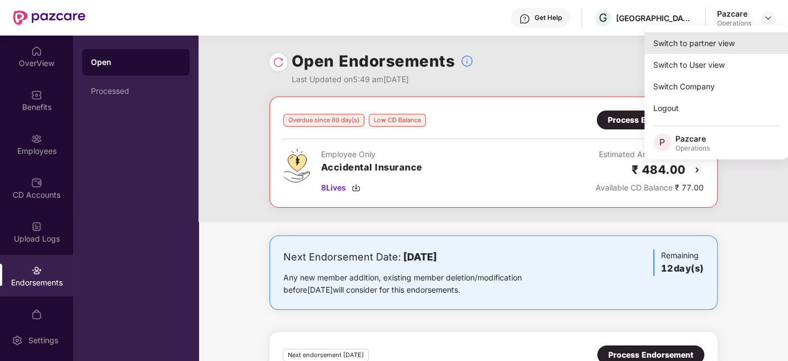
click at [690, 49] on div "Switch to partner view" at bounding box center [717, 43] width 144 height 22
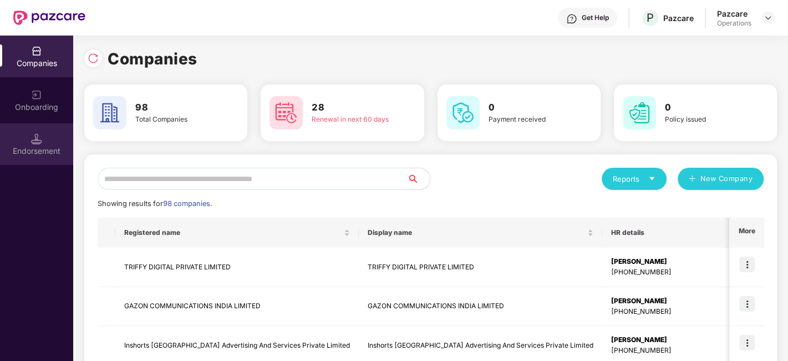
click at [28, 132] on div "Endorsement" at bounding box center [36, 144] width 73 height 42
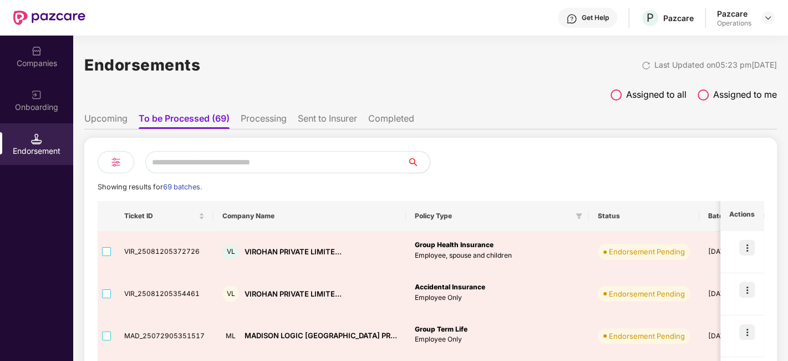
click at [225, 164] on input "text" at bounding box center [276, 162] width 262 height 22
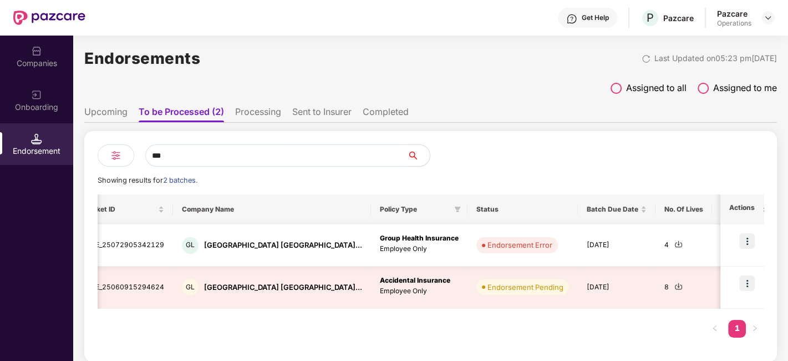
scroll to position [0, 545]
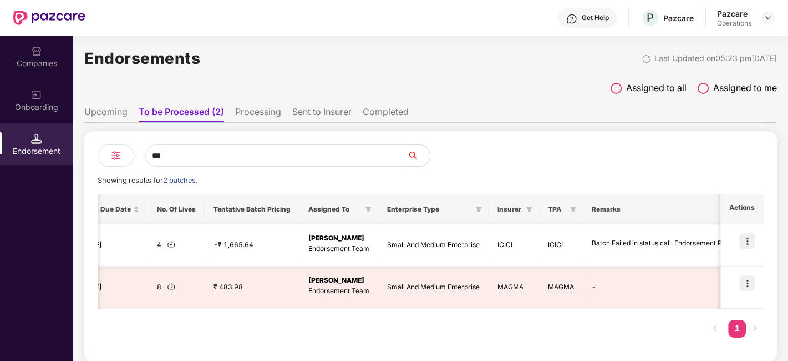
type input "***"
click at [745, 239] on img at bounding box center [748, 241] width 16 height 16
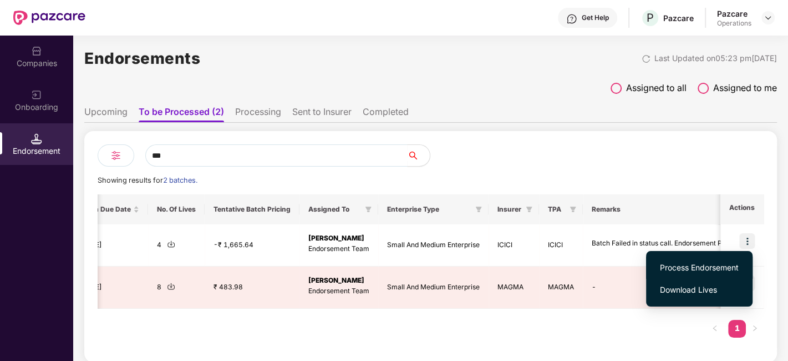
click at [682, 267] on span "Process Endorsement" at bounding box center [699, 267] width 79 height 12
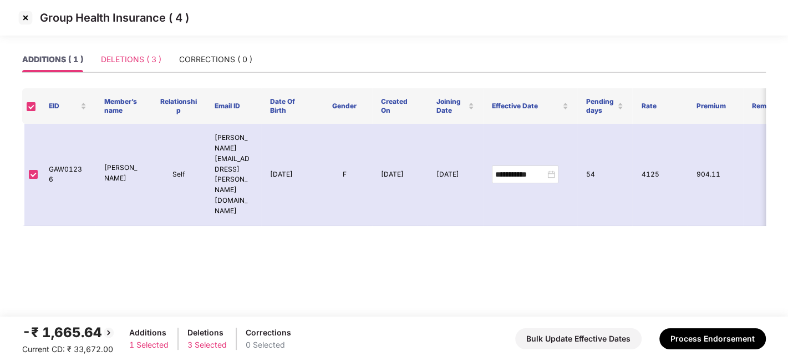
click at [136, 65] on div "DELETIONS ( 3 )" at bounding box center [131, 60] width 60 height 26
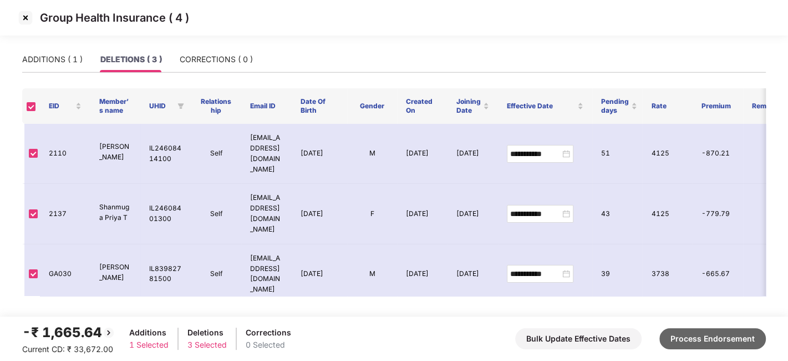
click at [700, 328] on button "Process Endorsement" at bounding box center [713, 338] width 107 height 21
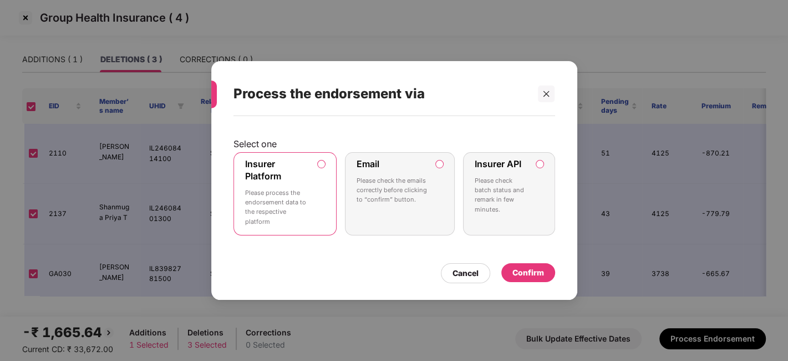
click at [269, 192] on p "Please process the endorsement data to the respective platform" at bounding box center [277, 207] width 65 height 38
click at [527, 264] on div "Confirm" at bounding box center [529, 272] width 54 height 19
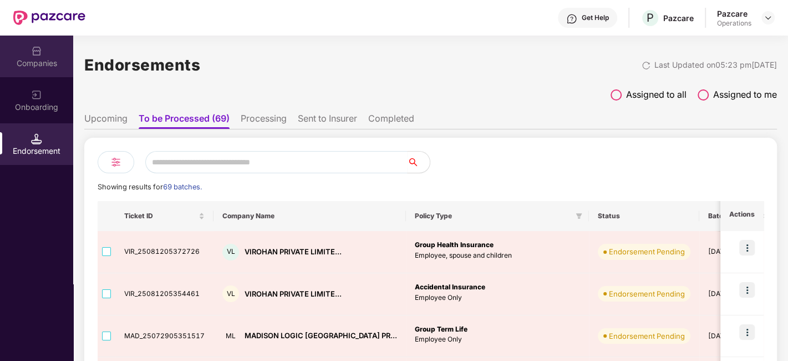
click at [27, 54] on div "Companies" at bounding box center [36, 57] width 73 height 42
